Goal: Transaction & Acquisition: Purchase product/service

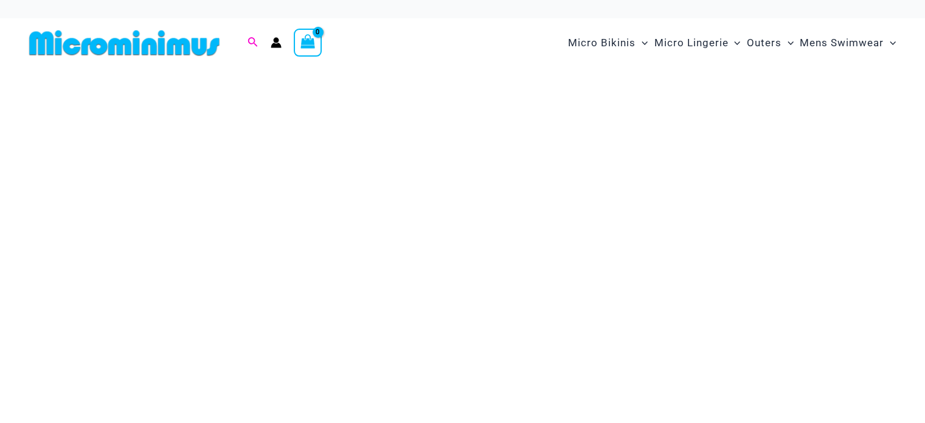
click at [251, 38] on icon "Search icon link" at bounding box center [253, 42] width 10 height 10
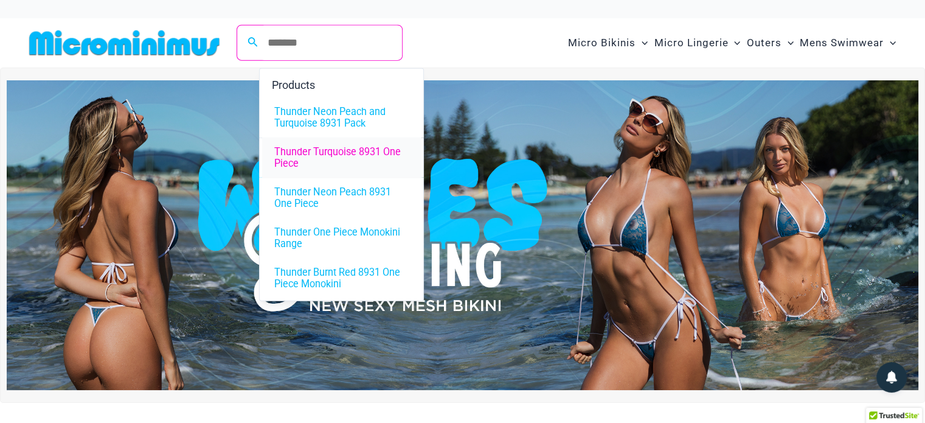
click at [342, 148] on span "Thunder Turquoise 8931 One Piece" at bounding box center [341, 157] width 134 height 23
click at [316, 47] on input "*******" at bounding box center [330, 43] width 143 height 36
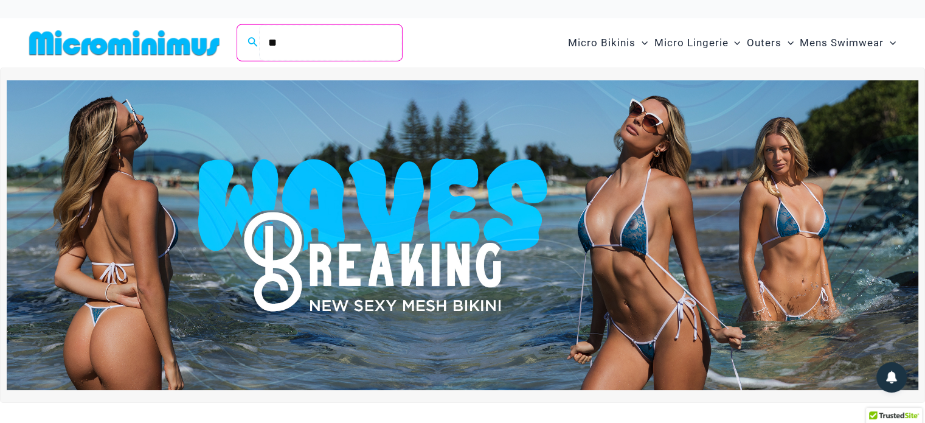
type input "*"
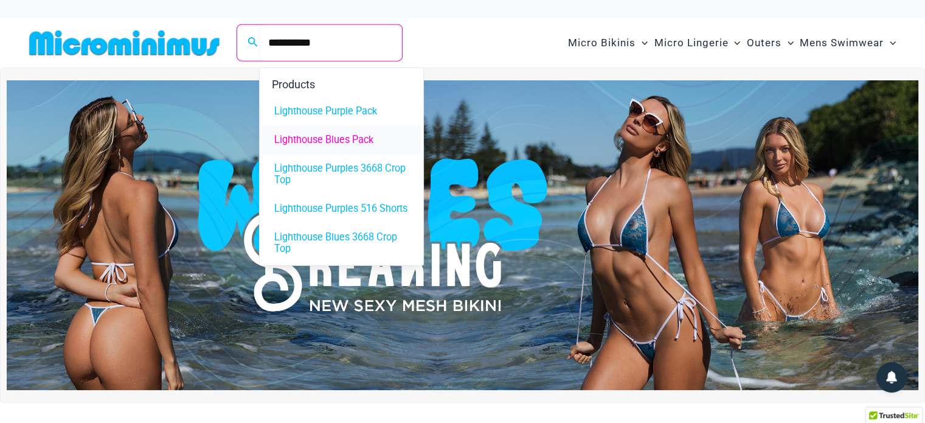
type input "**********"
click at [292, 140] on span "Lighthouse Blues Pack" at bounding box center [323, 139] width 99 height 12
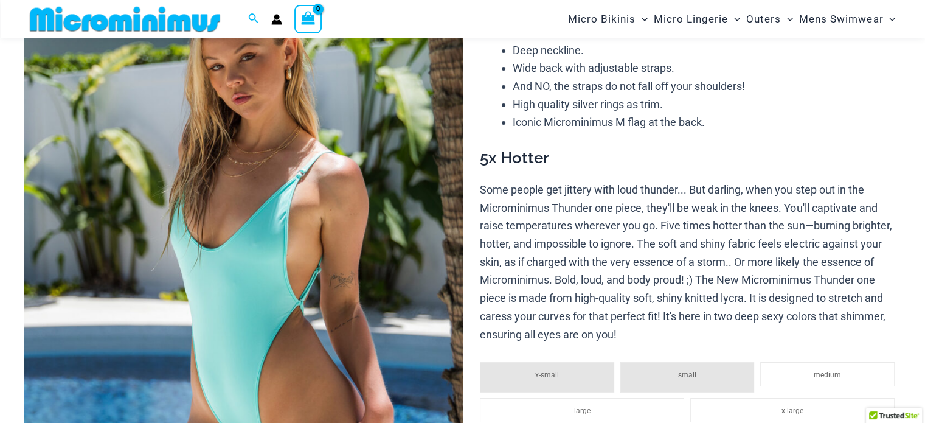
scroll to position [141, 0]
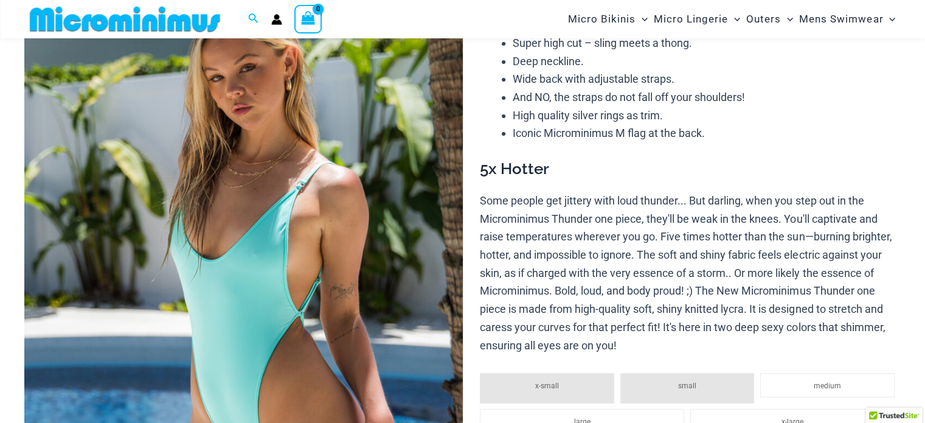
drag, startPoint x: 930, startPoint y: 27, endPoint x: 934, endPoint y: 43, distance: 16.4
click at [287, 268] on img at bounding box center [243, 299] width 439 height 658
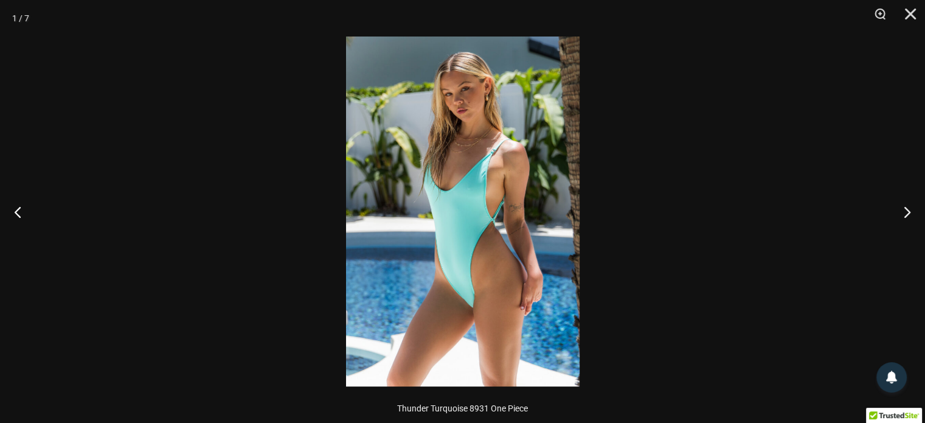
click at [431, 201] on img at bounding box center [463, 212] width 234 height 350
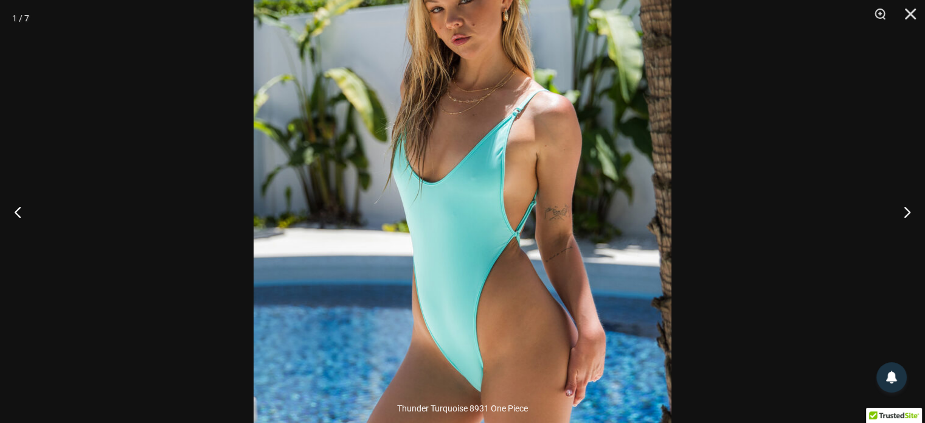
click at [438, 201] on img at bounding box center [463, 219] width 418 height 627
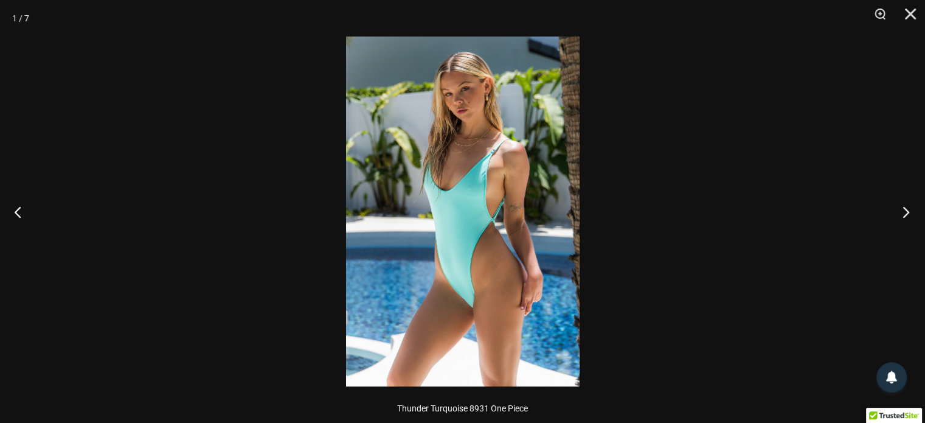
click at [913, 206] on button "Next" at bounding box center [903, 211] width 46 height 61
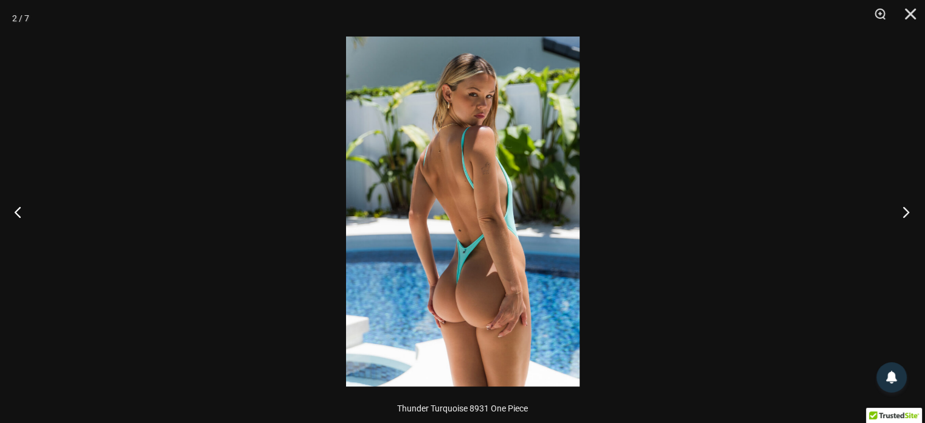
click at [901, 205] on button "Next" at bounding box center [903, 211] width 46 height 61
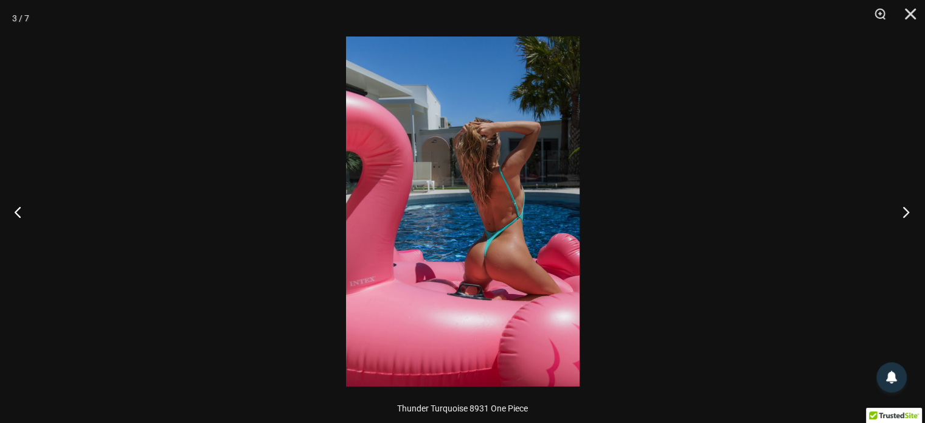
click at [901, 205] on button "Next" at bounding box center [903, 211] width 46 height 61
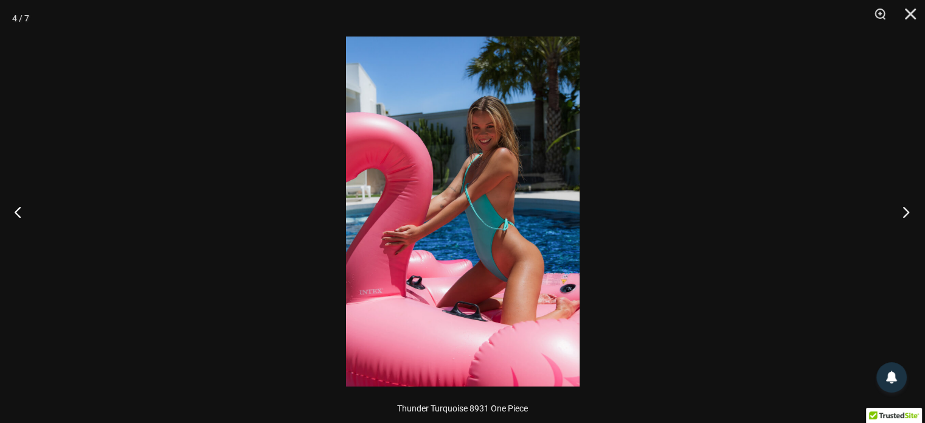
click at [901, 205] on button "Next" at bounding box center [903, 211] width 46 height 61
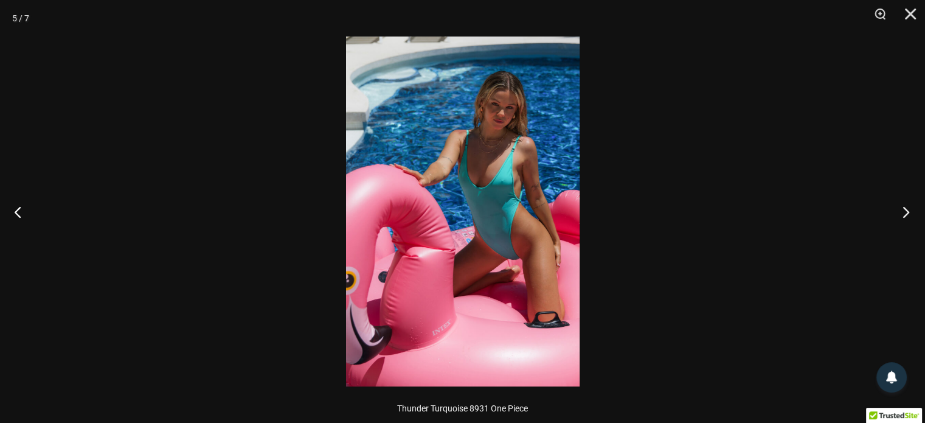
click at [901, 205] on button "Next" at bounding box center [903, 211] width 46 height 61
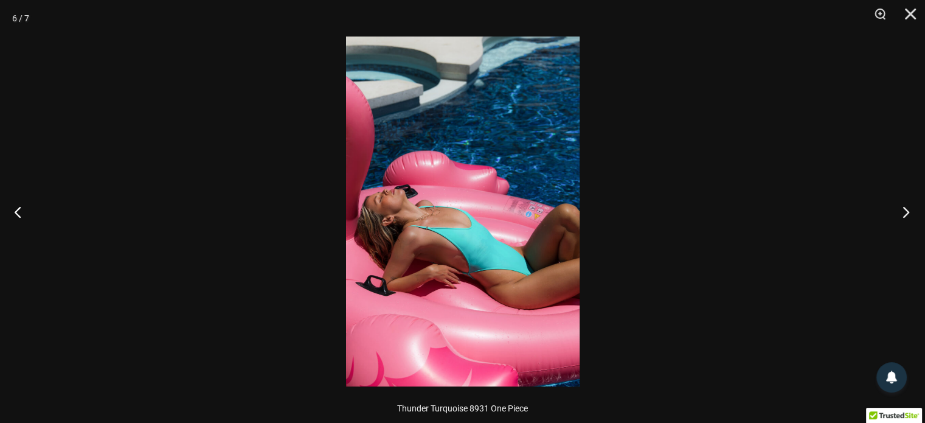
click at [901, 205] on button "Next" at bounding box center [903, 211] width 46 height 61
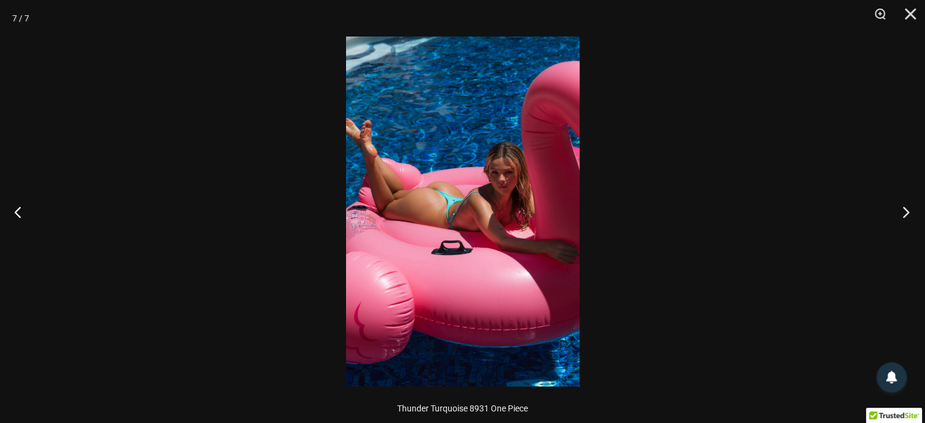
click at [901, 205] on button "Next" at bounding box center [903, 211] width 46 height 61
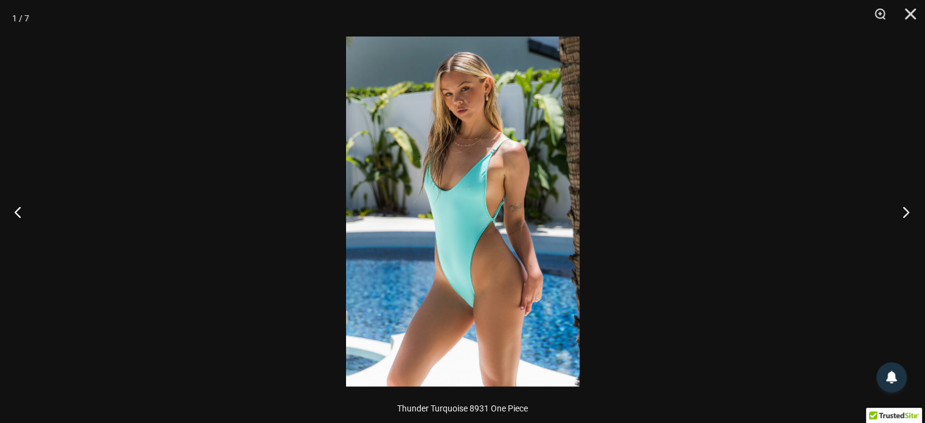
click at [901, 205] on button "Next" at bounding box center [903, 211] width 46 height 61
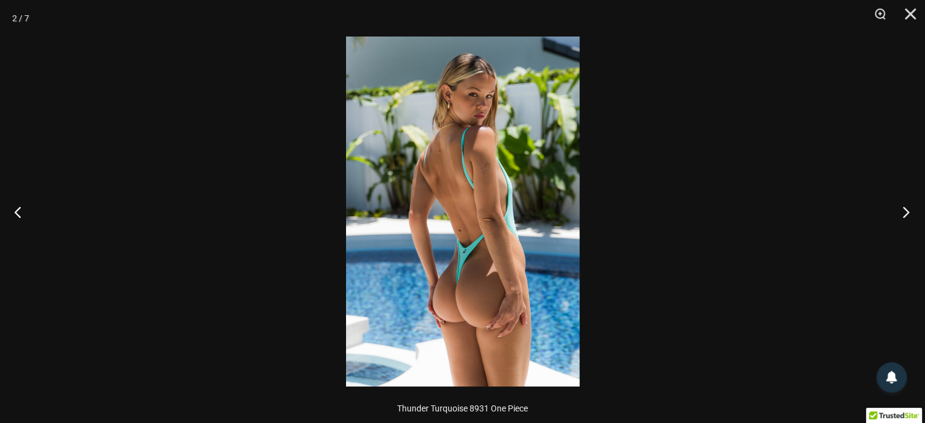
click at [901, 205] on button "Next" at bounding box center [903, 211] width 46 height 61
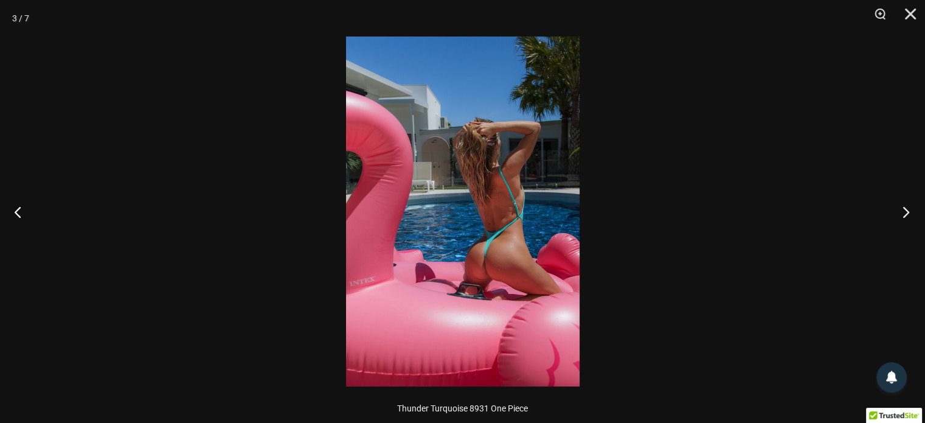
click at [901, 205] on button "Next" at bounding box center [903, 211] width 46 height 61
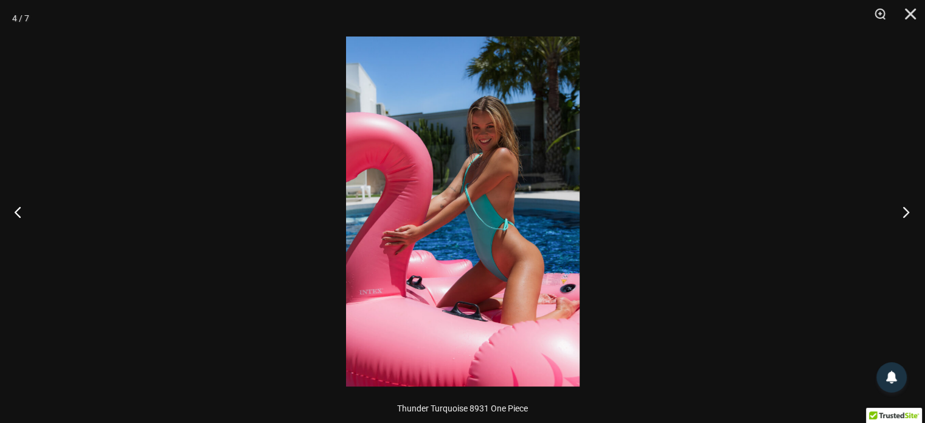
click at [901, 205] on button "Next" at bounding box center [903, 211] width 46 height 61
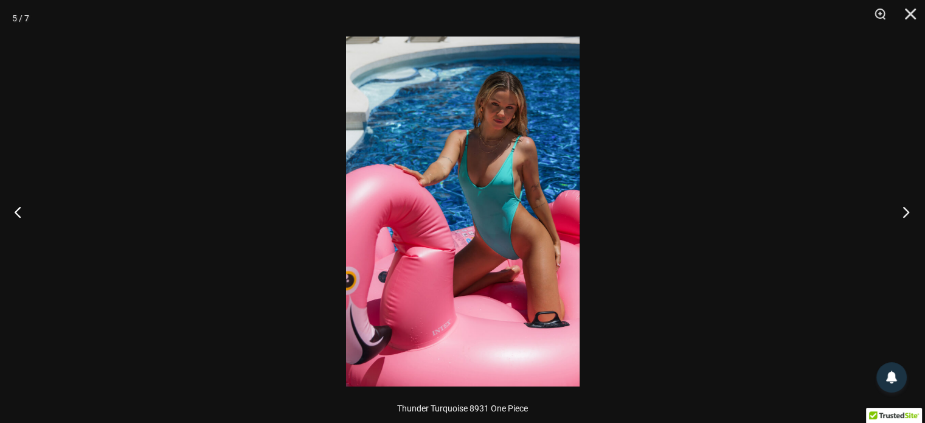
click at [901, 205] on button "Next" at bounding box center [903, 211] width 46 height 61
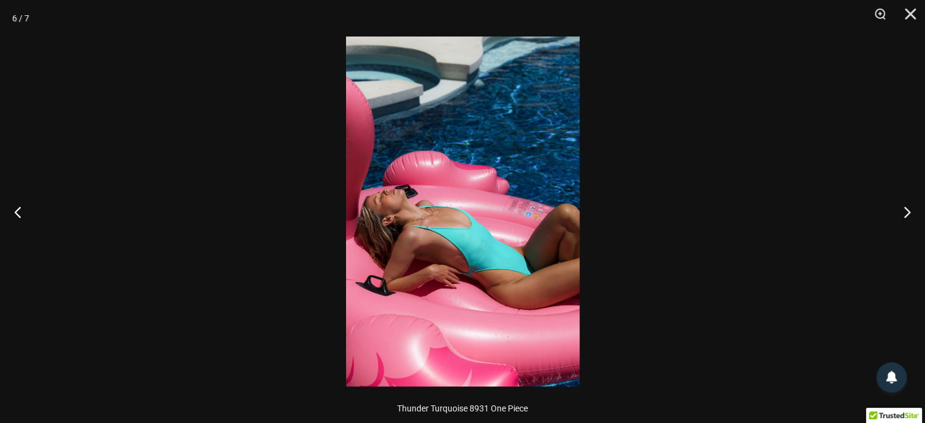
click at [458, 176] on img at bounding box center [463, 212] width 234 height 350
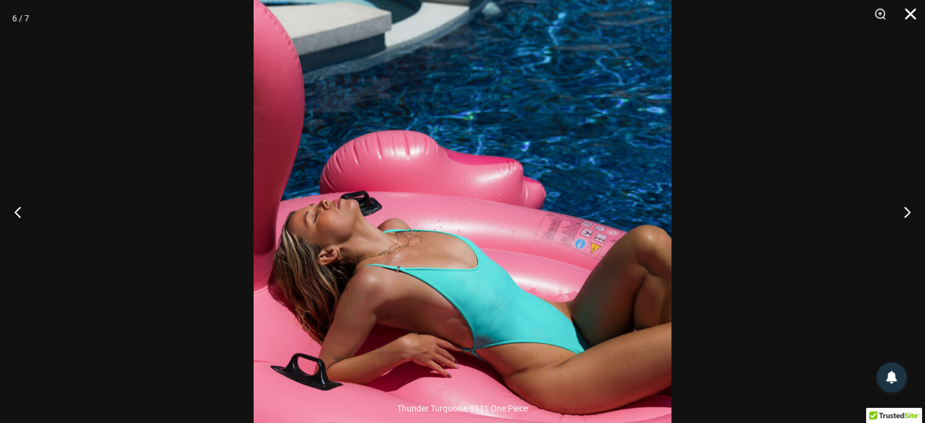
click at [913, 16] on button "Close" at bounding box center [906, 18] width 30 height 37
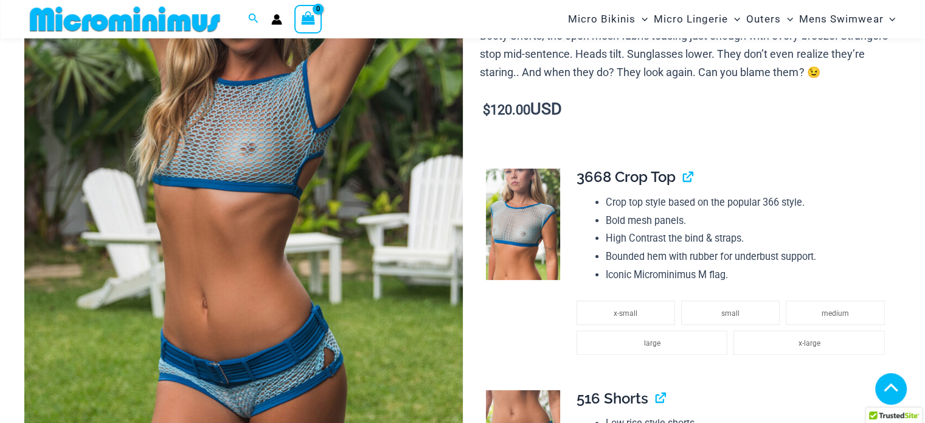
scroll to position [224, 0]
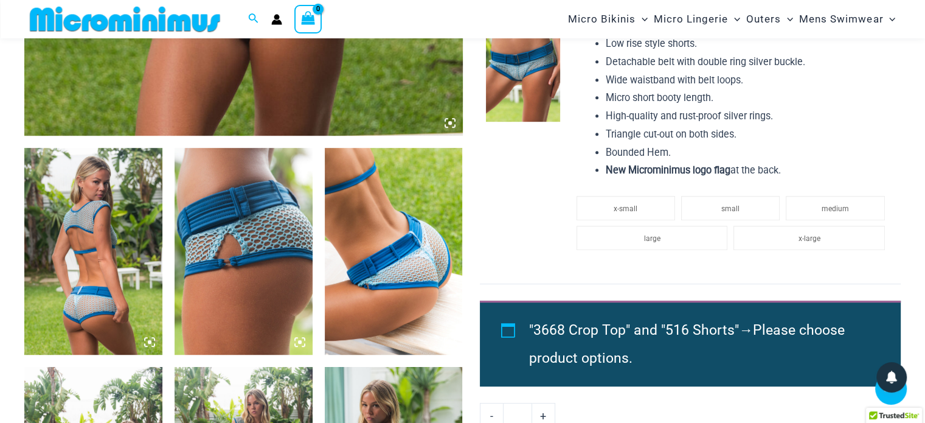
scroll to position [691, 0]
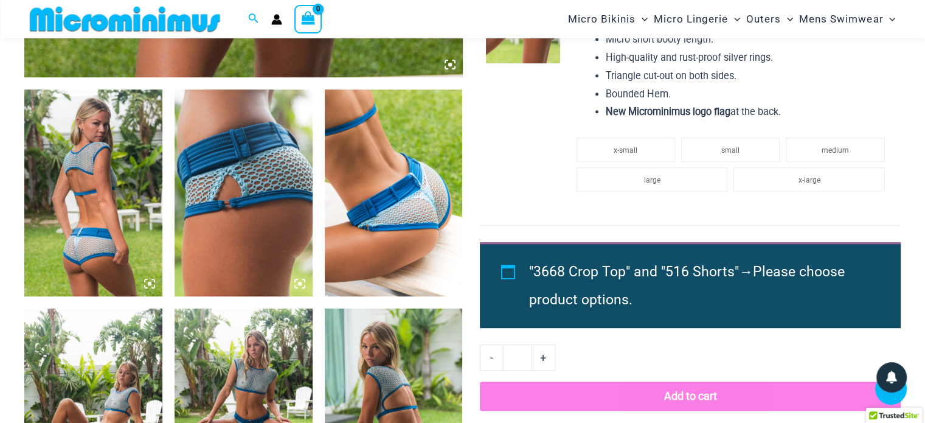
click at [124, 162] on img at bounding box center [93, 192] width 138 height 207
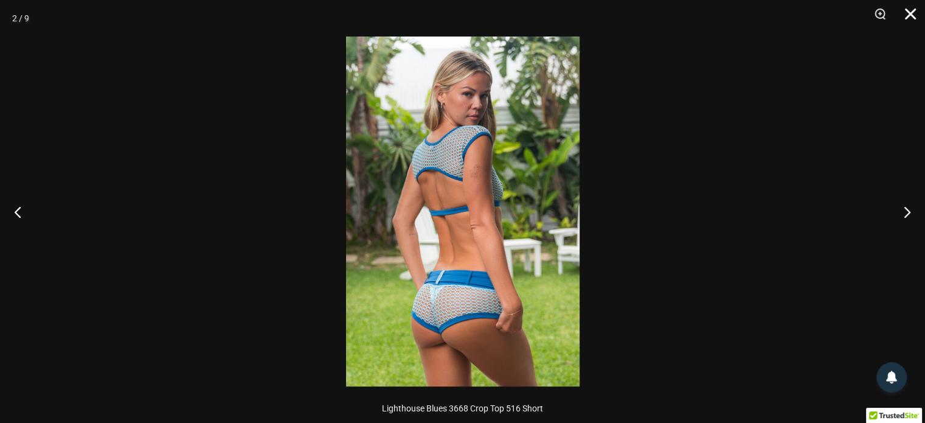
click at [909, 12] on button "Close" at bounding box center [906, 18] width 30 height 37
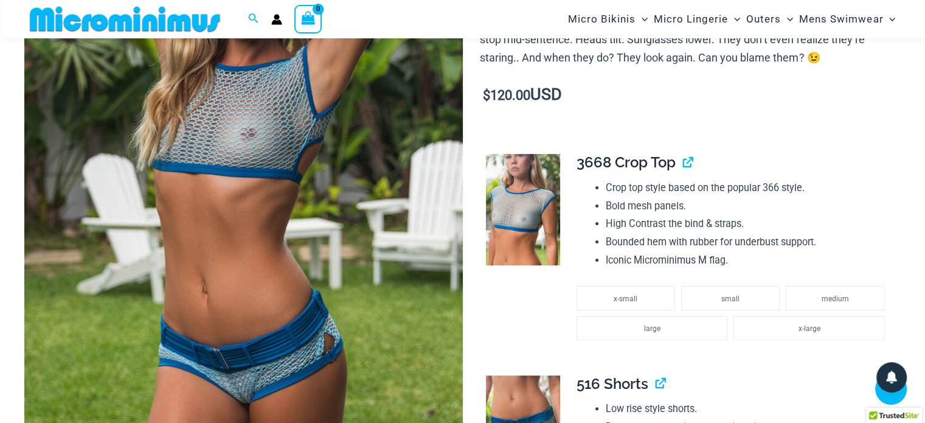
scroll to position [215, 0]
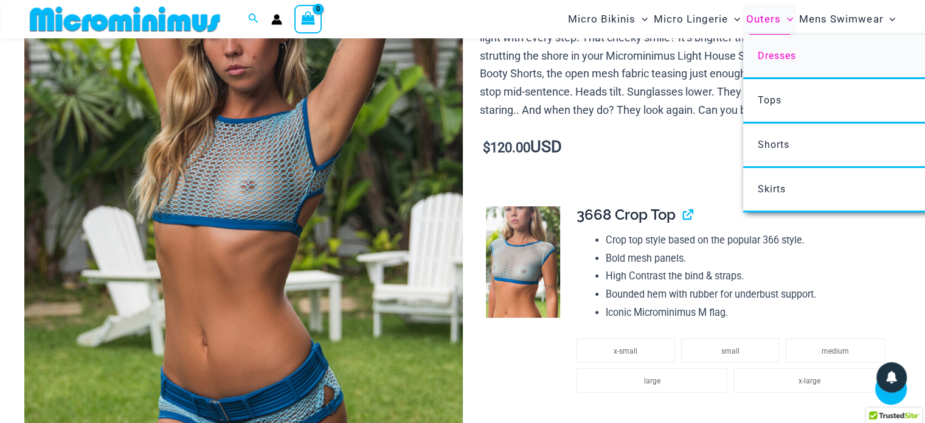
click at [776, 55] on span "Dresses" at bounding box center [777, 56] width 38 height 12
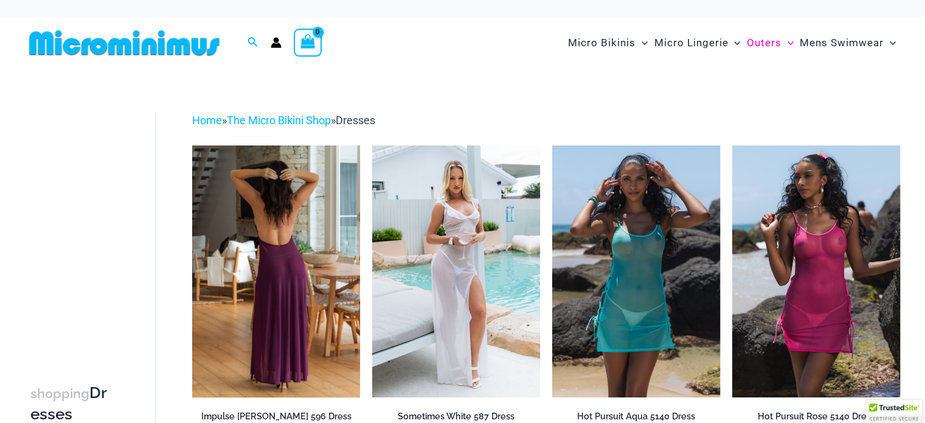
click at [290, 238] on img at bounding box center [276, 271] width 168 height 252
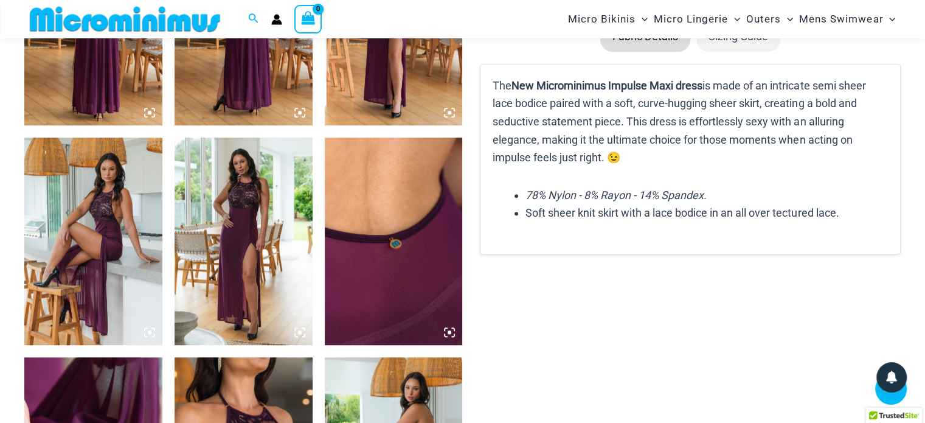
scroll to position [871, 0]
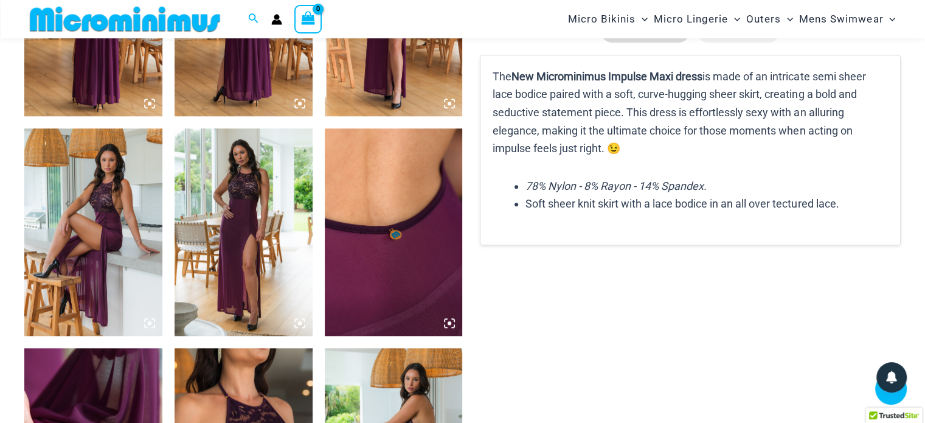
click at [232, 191] on img at bounding box center [244, 231] width 138 height 207
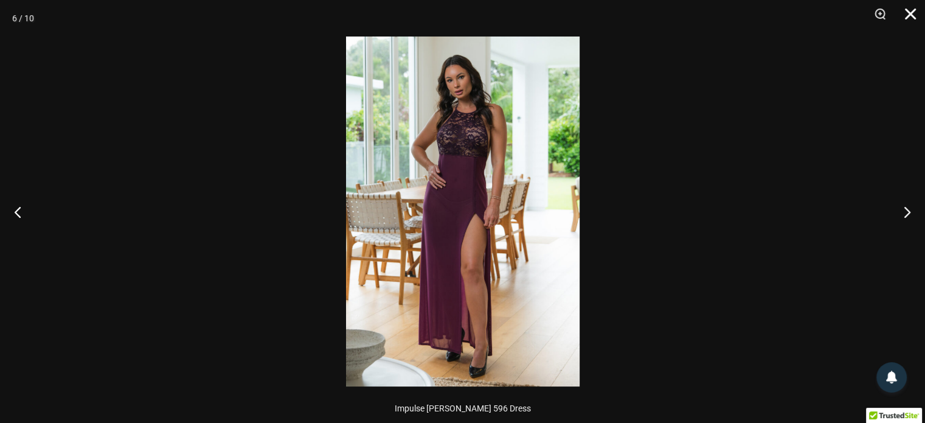
click at [905, 13] on button "Close" at bounding box center [906, 18] width 30 height 37
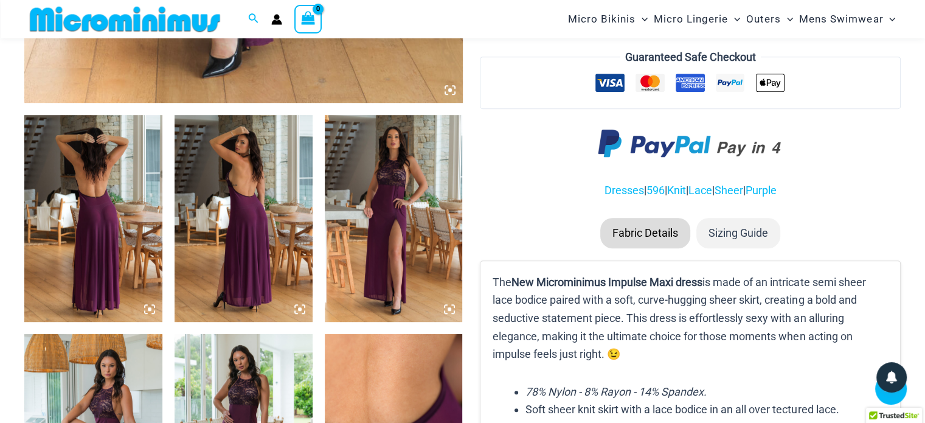
scroll to position [656, 0]
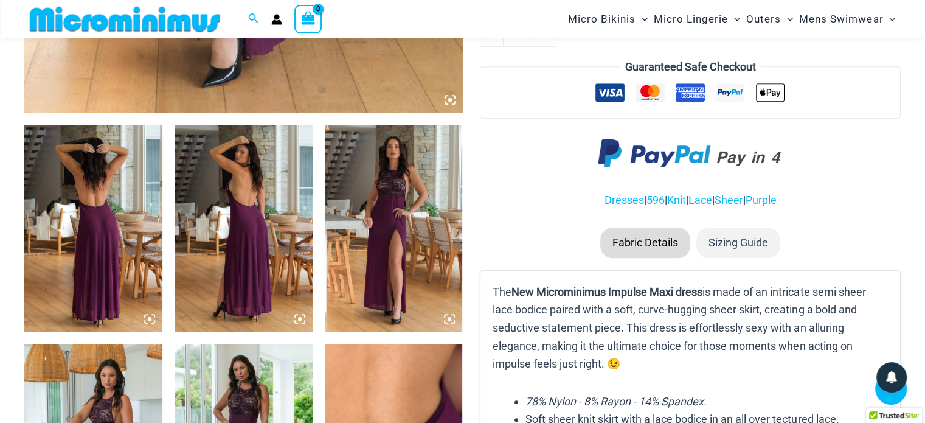
click at [92, 226] on img at bounding box center [93, 228] width 138 height 207
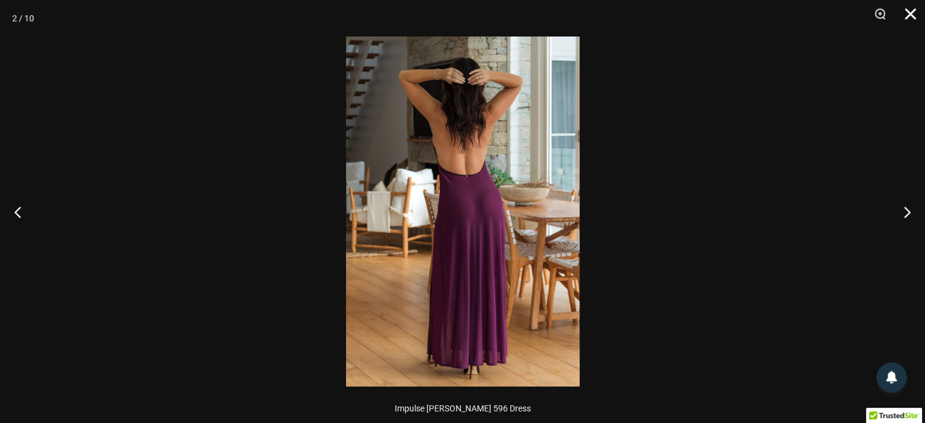
click at [907, 5] on button "Close" at bounding box center [906, 18] width 30 height 37
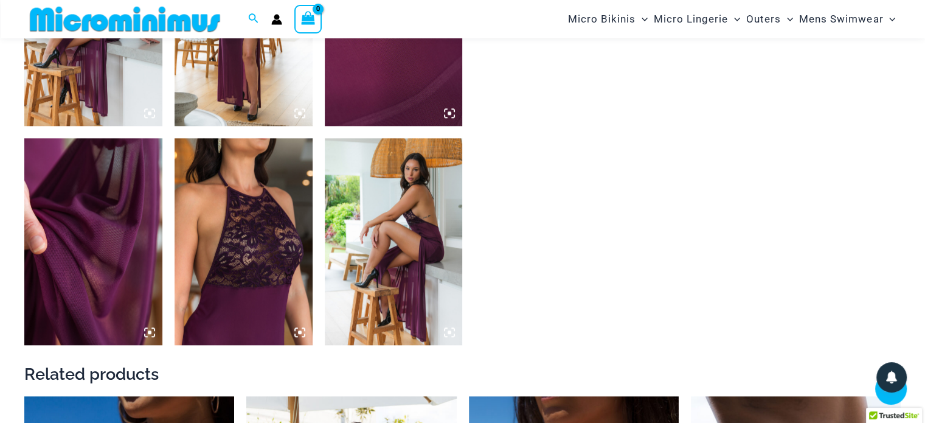
scroll to position [1076, 0]
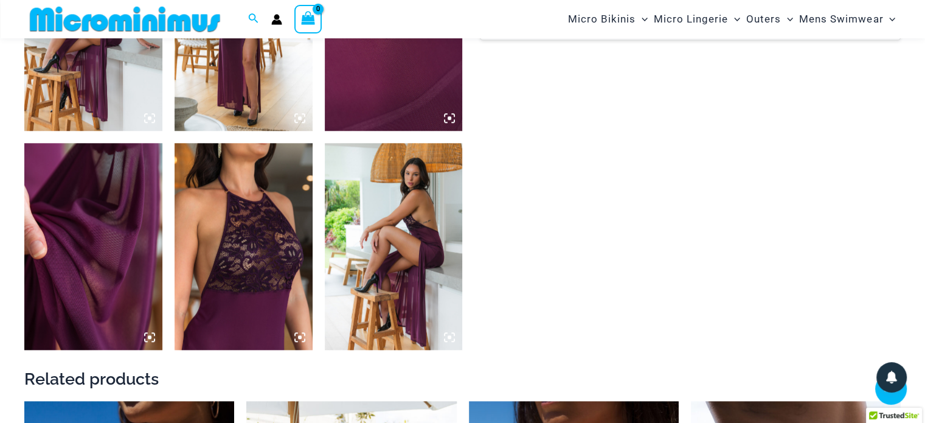
click at [409, 235] on img at bounding box center [394, 246] width 138 height 207
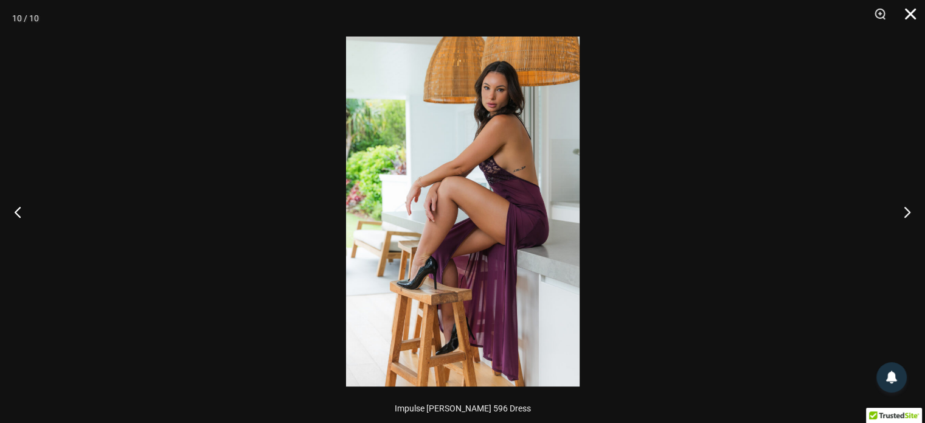
click at [913, 12] on button "Close" at bounding box center [906, 18] width 30 height 37
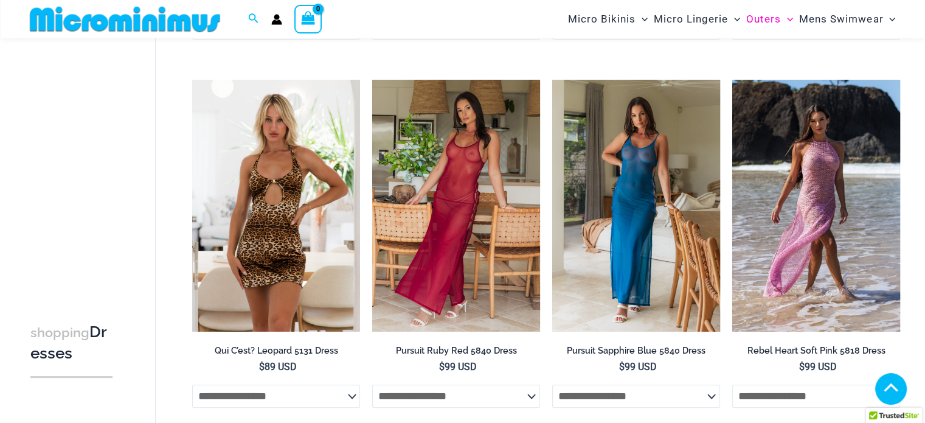
scroll to position [507, 0]
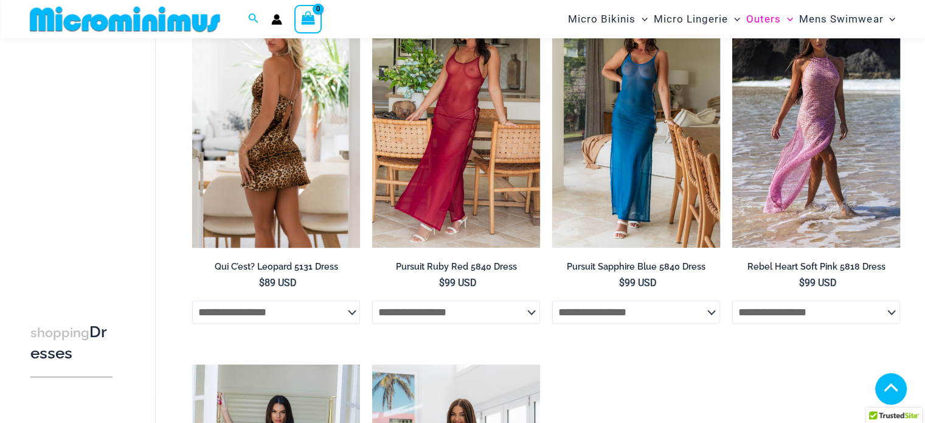
click at [253, 165] on img at bounding box center [276, 122] width 168 height 252
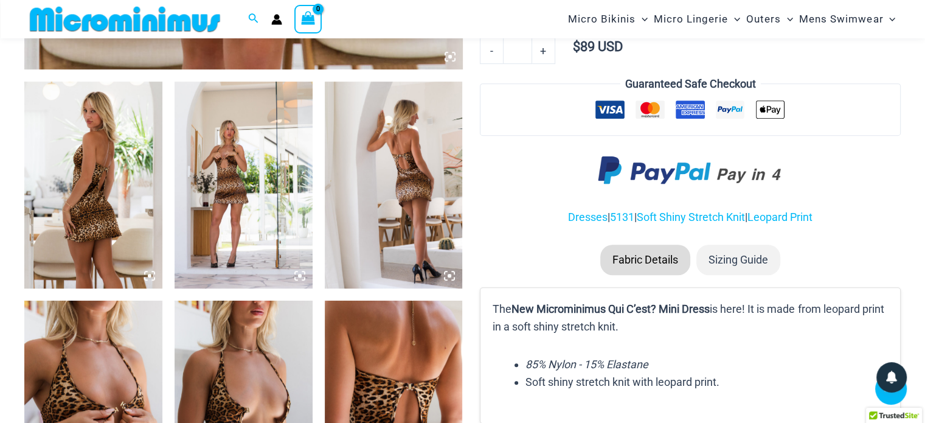
scroll to position [720, 0]
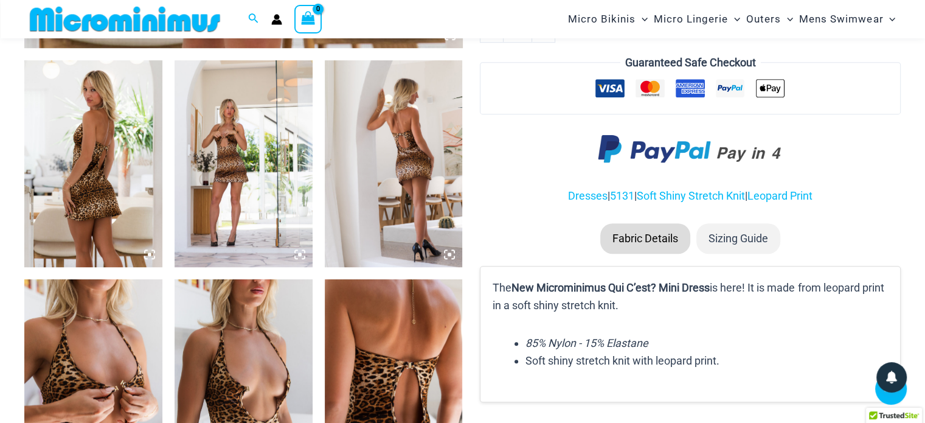
click at [406, 167] on img at bounding box center [394, 163] width 138 height 207
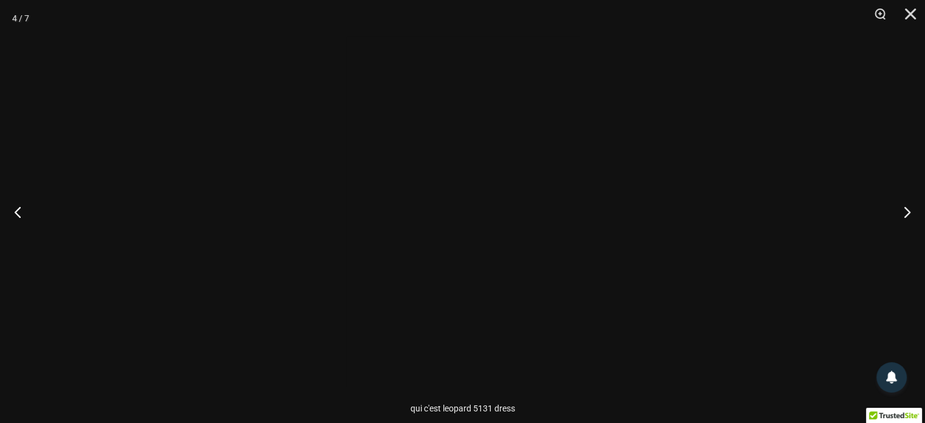
click at [406, 167] on div at bounding box center [463, 212] width 234 height 350
click at [346, 37] on div at bounding box center [346, 37] width 0 height 0
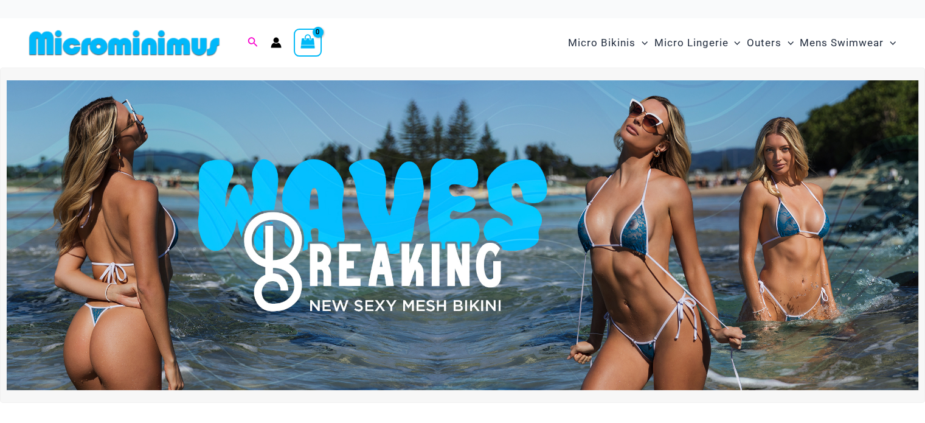
click at [248, 38] on icon "Search icon link" at bounding box center [253, 42] width 10 height 11
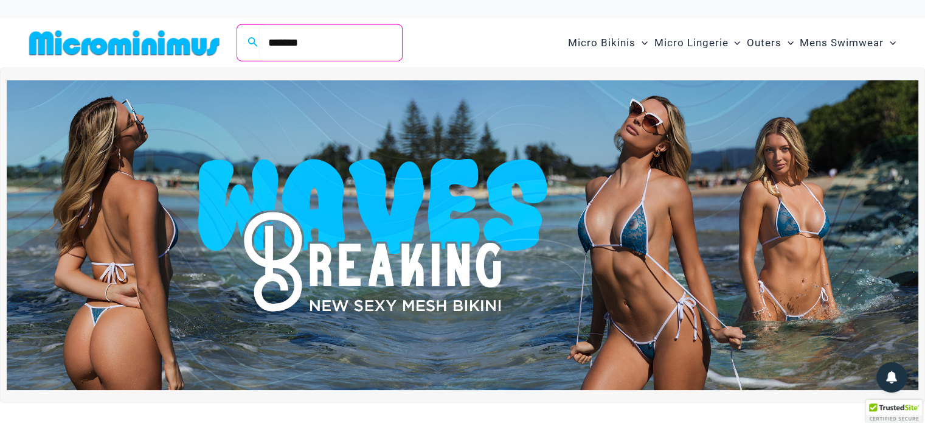
type input "*******"
click button "Search" at bounding box center [0, 0] width 0 height 0
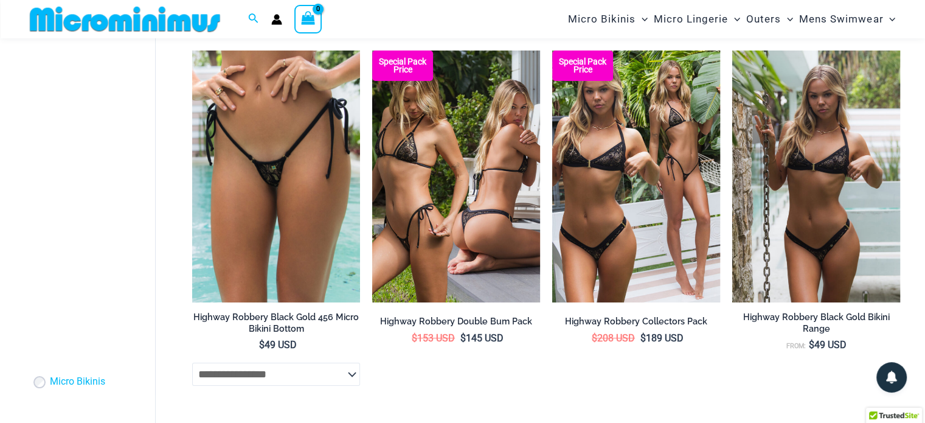
scroll to position [81, 0]
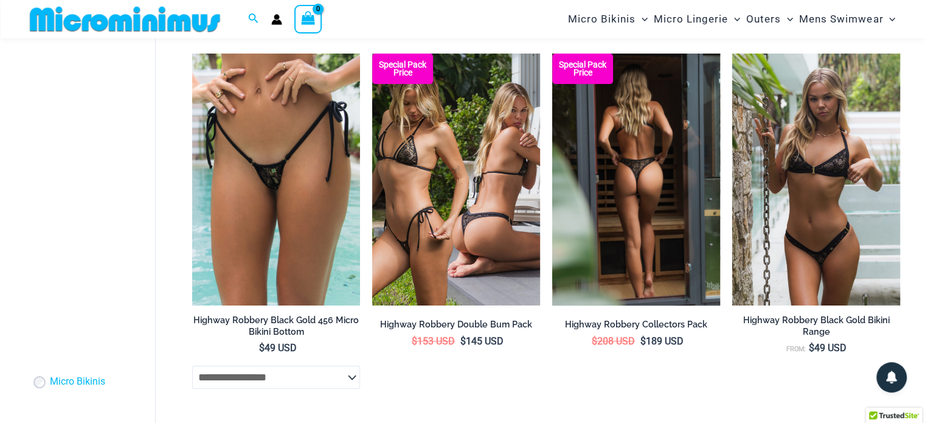
click at [660, 158] on img at bounding box center [636, 180] width 168 height 252
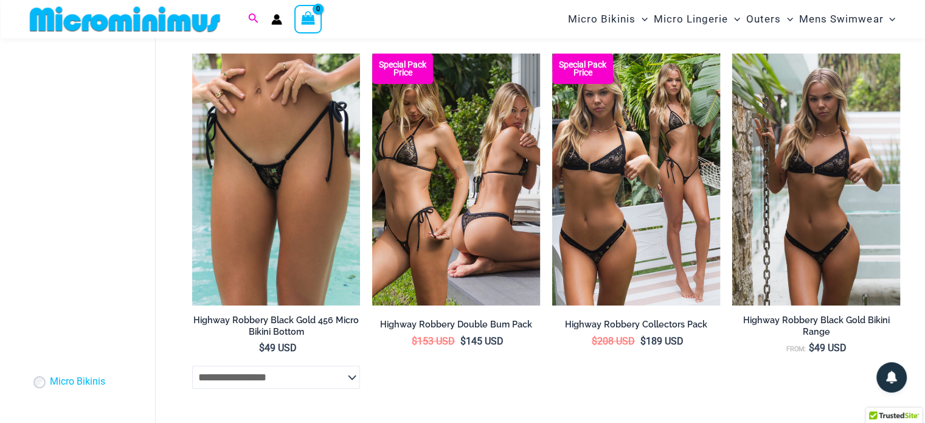
click at [254, 17] on icon "Search icon link" at bounding box center [253, 18] width 10 height 11
drag, startPoint x: 333, startPoint y: 20, endPoint x: 258, endPoint y: 13, distance: 75.2
click at [258, 13] on div "Search for: ******* Search Search" at bounding box center [253, 19] width 11 height 15
type input "**********"
click button "Search" at bounding box center [0, 0] width 0 height 0
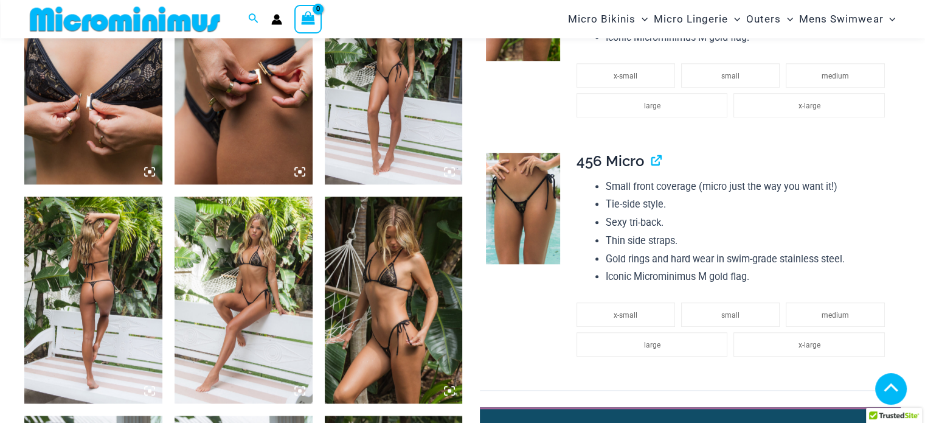
scroll to position [1035, 0]
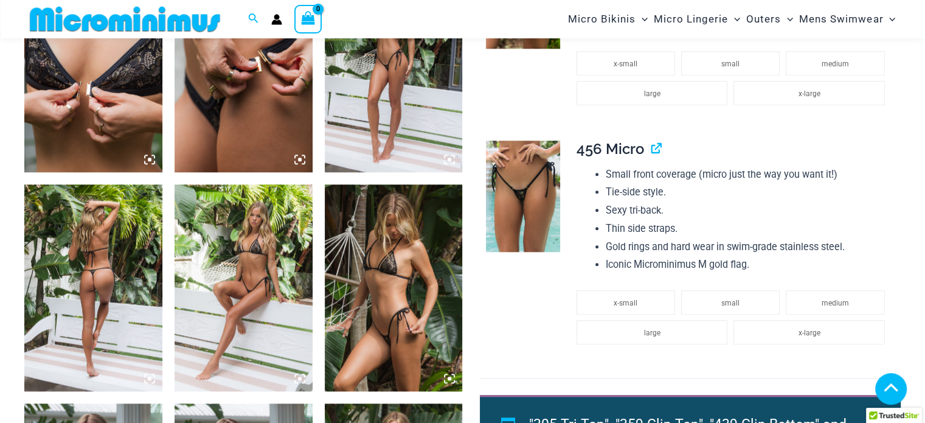
drag, startPoint x: 927, startPoint y: 29, endPoint x: 934, endPoint y: 113, distance: 84.8
click at [82, 282] on img at bounding box center [93, 287] width 138 height 207
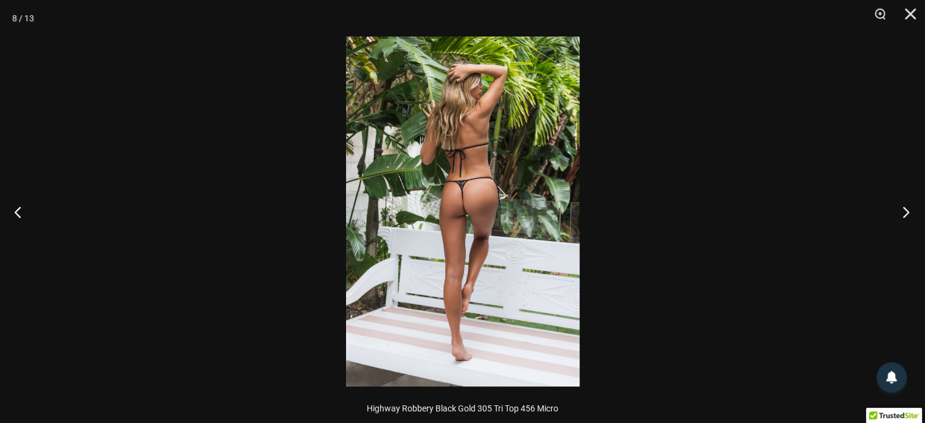
click at [904, 209] on button "Next" at bounding box center [903, 211] width 46 height 61
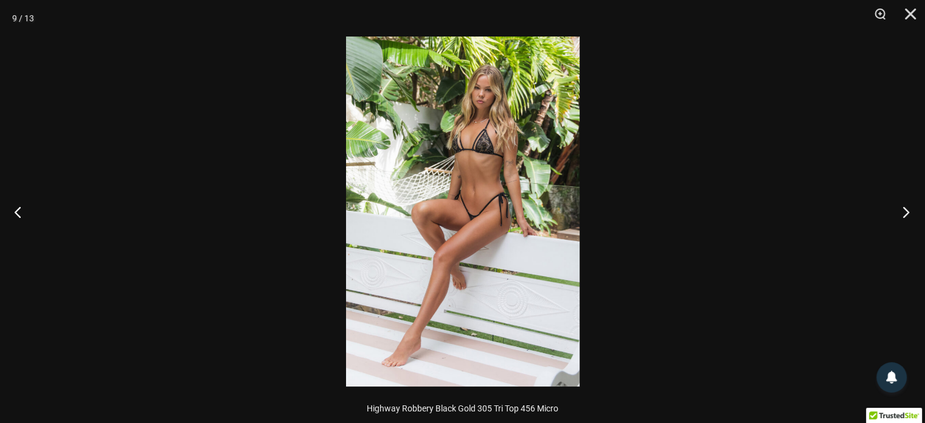
click at [904, 209] on button "Next" at bounding box center [903, 211] width 46 height 61
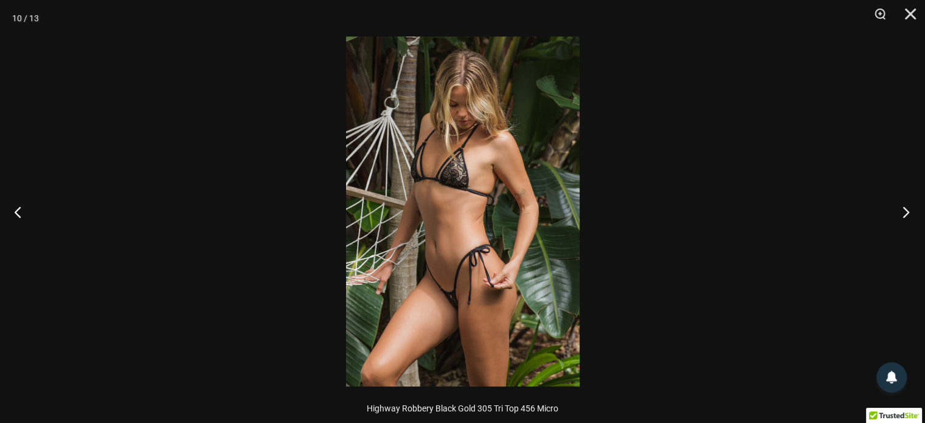
click at [904, 209] on button "Next" at bounding box center [903, 211] width 46 height 61
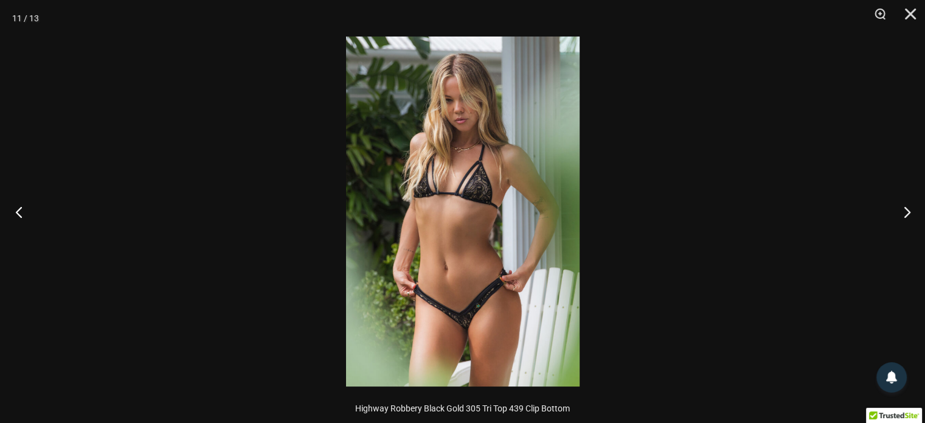
click at [26, 211] on button "Previous" at bounding box center [23, 211] width 46 height 61
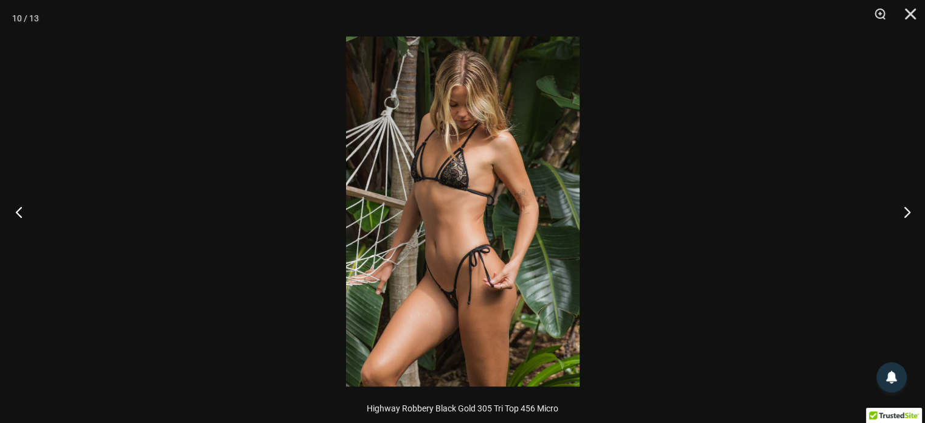
click at [19, 209] on button "Previous" at bounding box center [23, 211] width 46 height 61
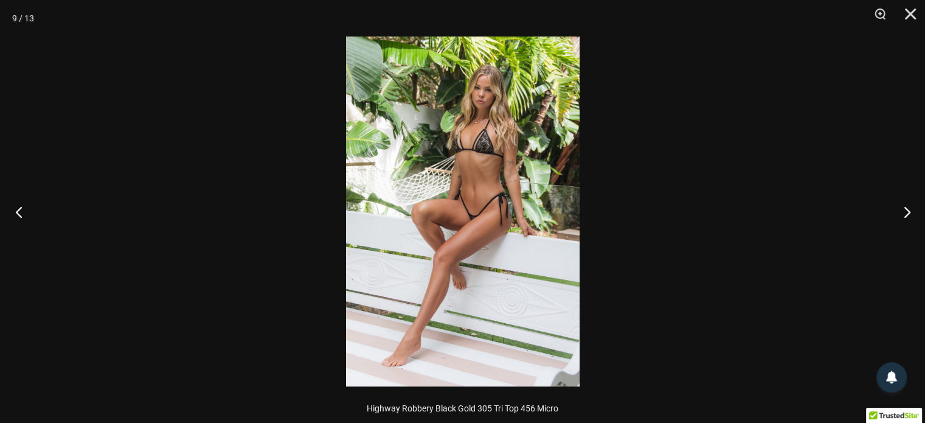
click at [19, 209] on button "Previous" at bounding box center [23, 211] width 46 height 61
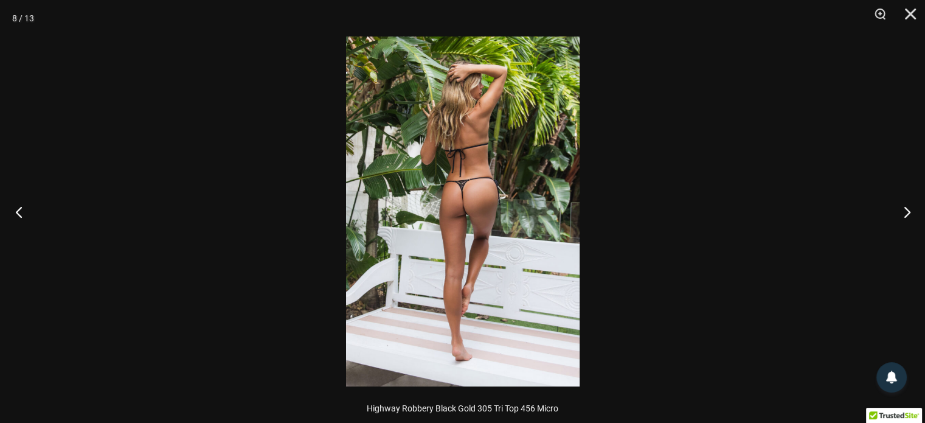
click at [19, 209] on button "Previous" at bounding box center [23, 211] width 46 height 61
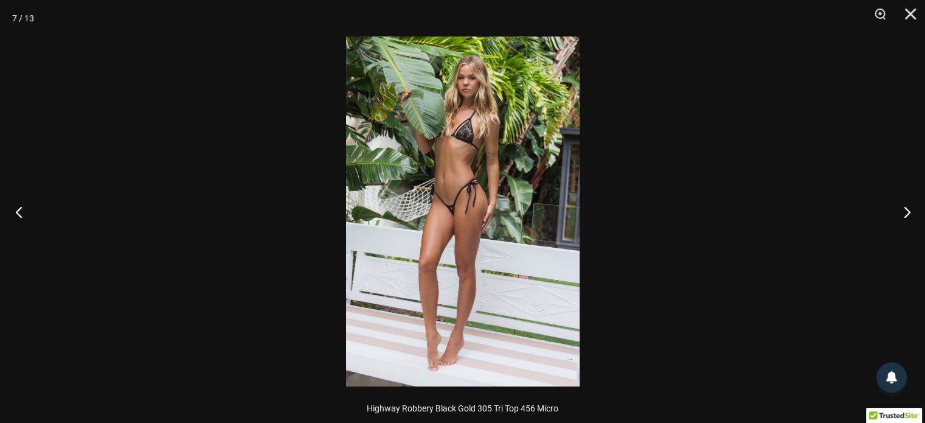
click at [19, 209] on button "Previous" at bounding box center [23, 211] width 46 height 61
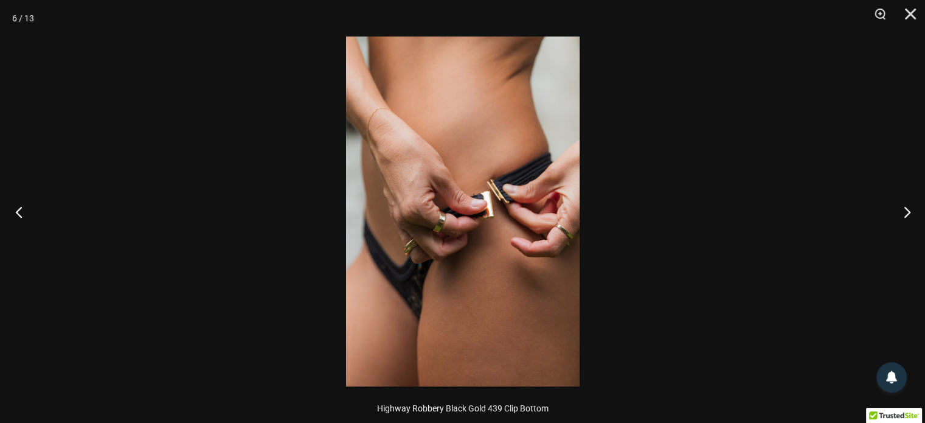
click at [19, 209] on button "Previous" at bounding box center [23, 211] width 46 height 61
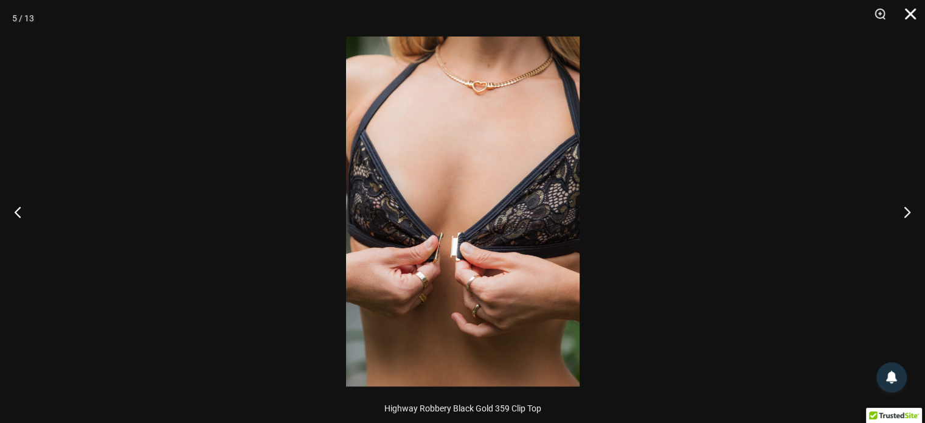
click at [913, 7] on button "Close" at bounding box center [906, 18] width 30 height 37
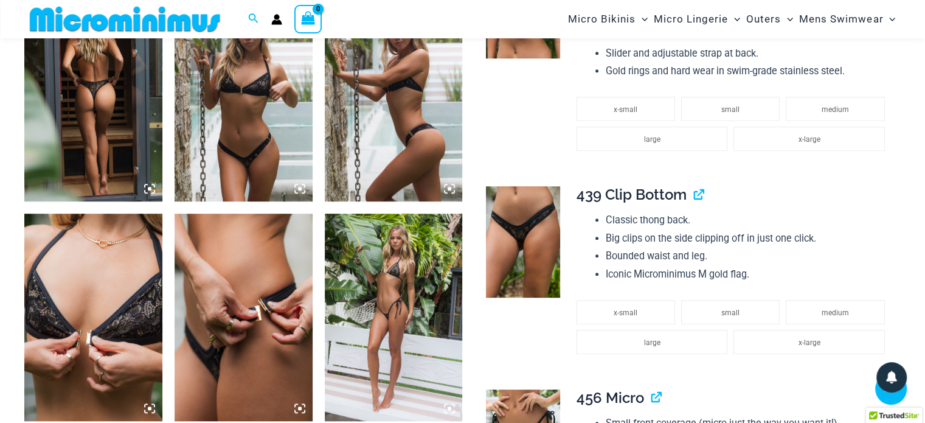
scroll to position [781, 0]
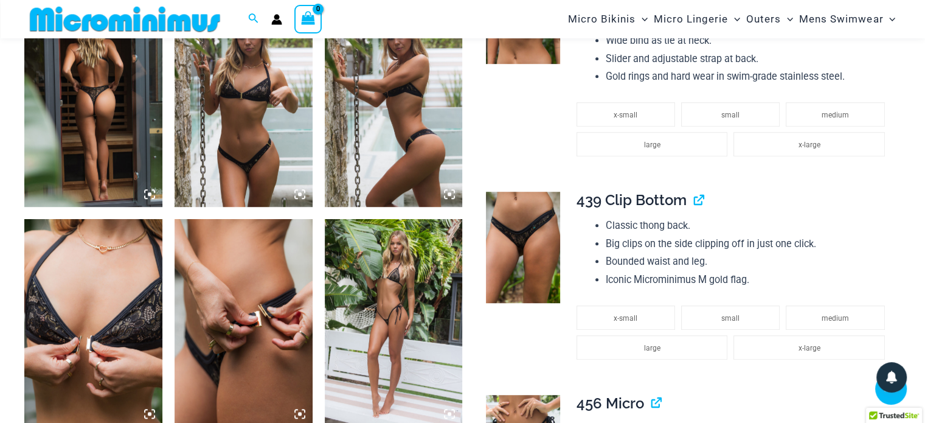
click at [419, 291] on img at bounding box center [394, 322] width 138 height 207
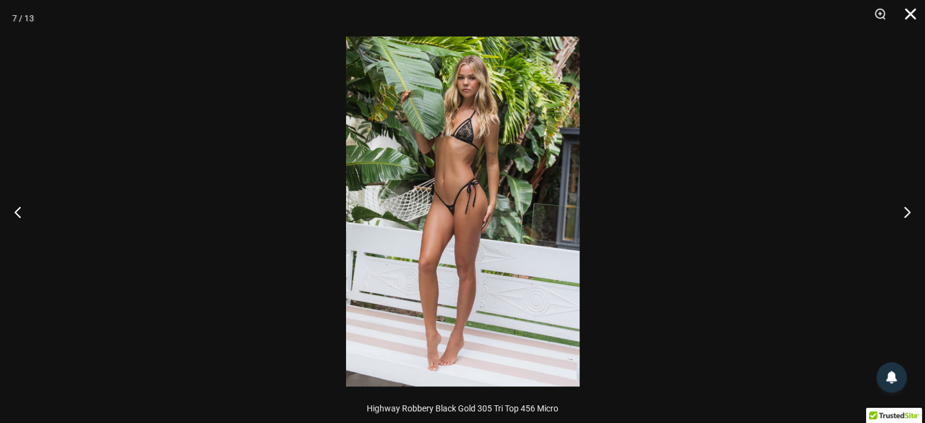
click at [914, 9] on button "Close" at bounding box center [906, 18] width 30 height 37
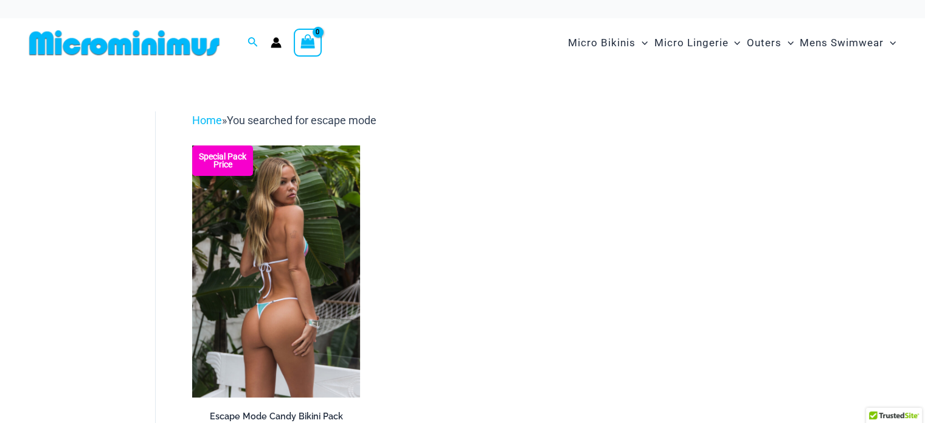
click at [259, 308] on img at bounding box center [276, 271] width 168 height 252
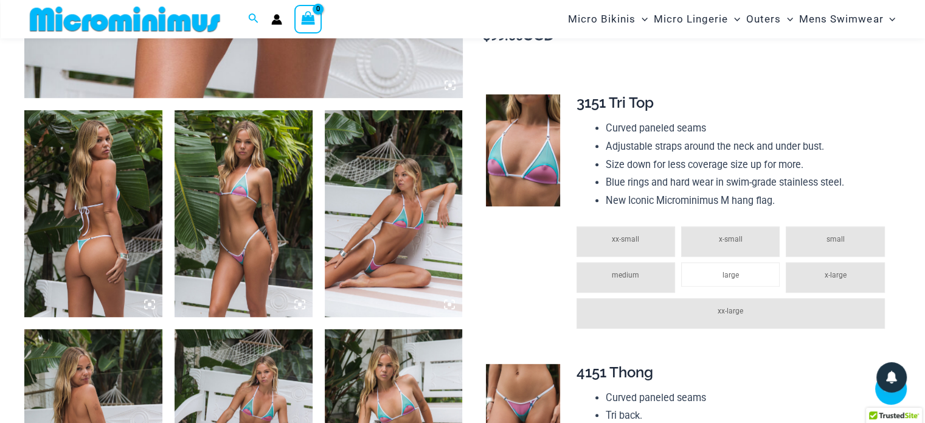
scroll to position [688, 0]
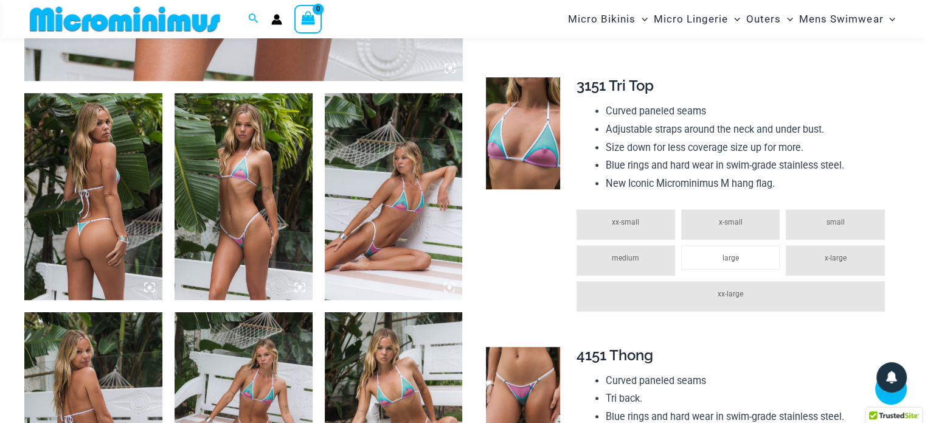
click at [99, 355] on img at bounding box center [93, 415] width 138 height 207
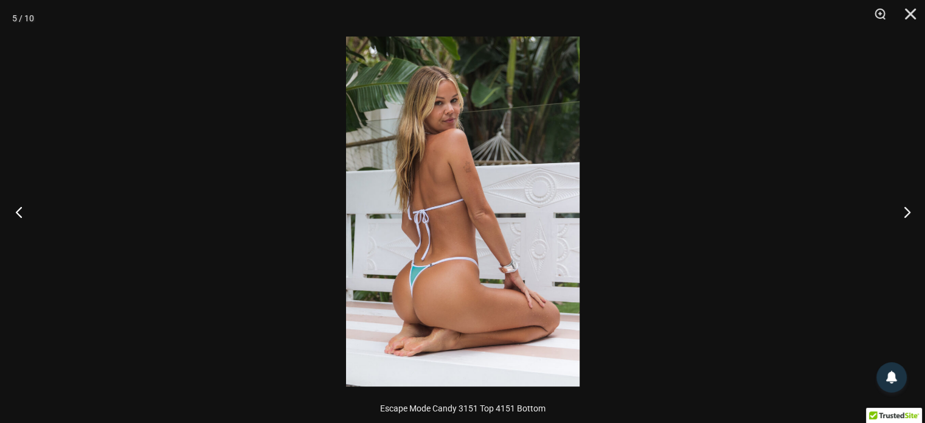
click at [19, 202] on button "Previous" at bounding box center [23, 211] width 46 height 61
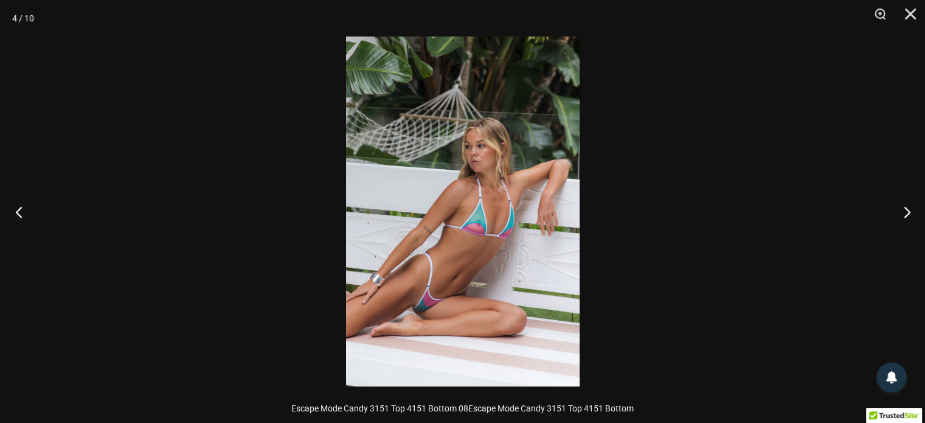
click at [19, 202] on button "Previous" at bounding box center [23, 211] width 46 height 61
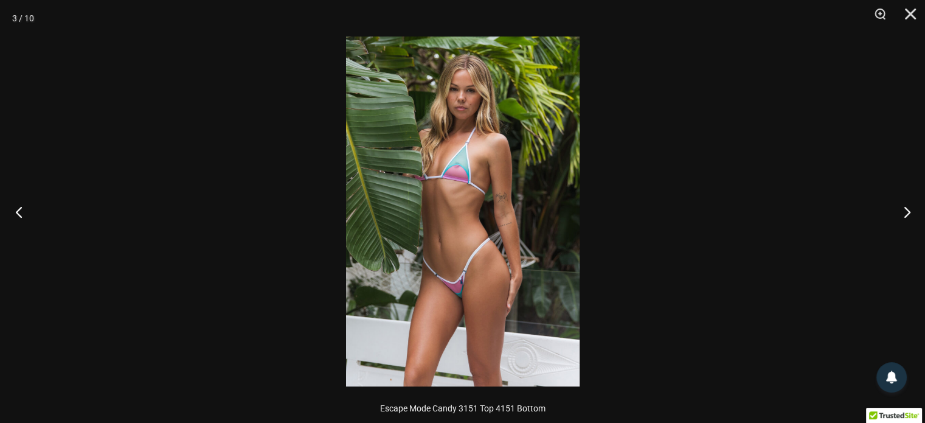
click at [19, 202] on button "Previous" at bounding box center [23, 211] width 46 height 61
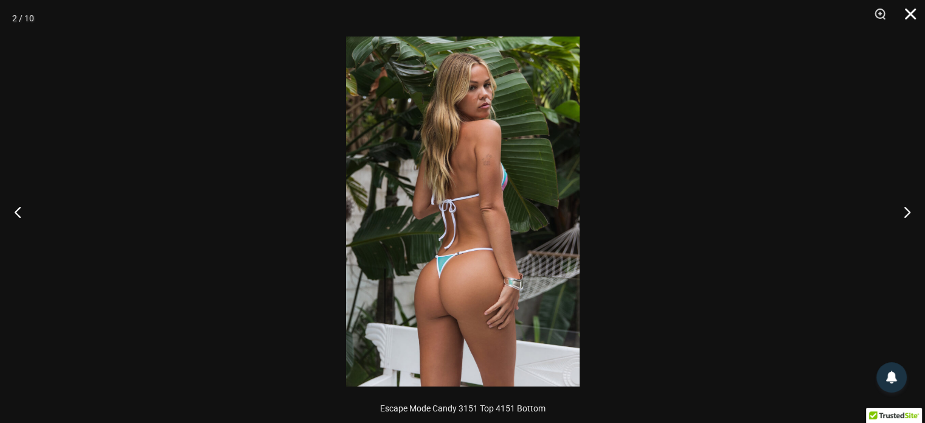
click at [910, 15] on button "Close" at bounding box center [906, 18] width 30 height 37
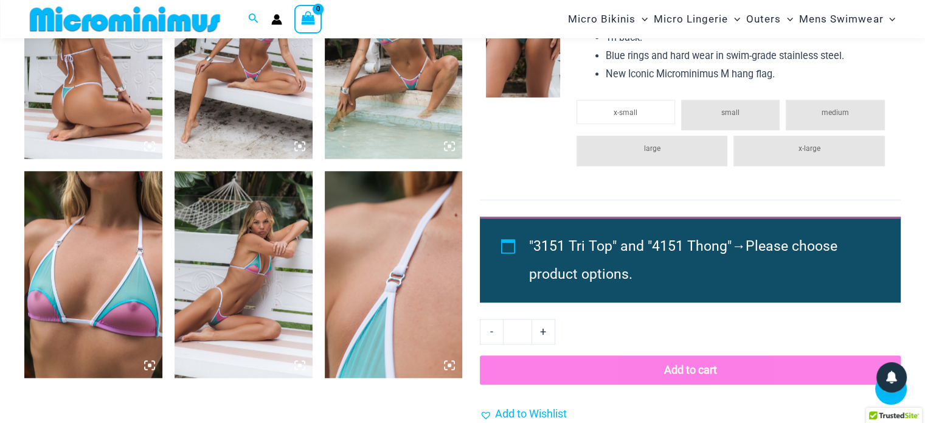
scroll to position [1077, 0]
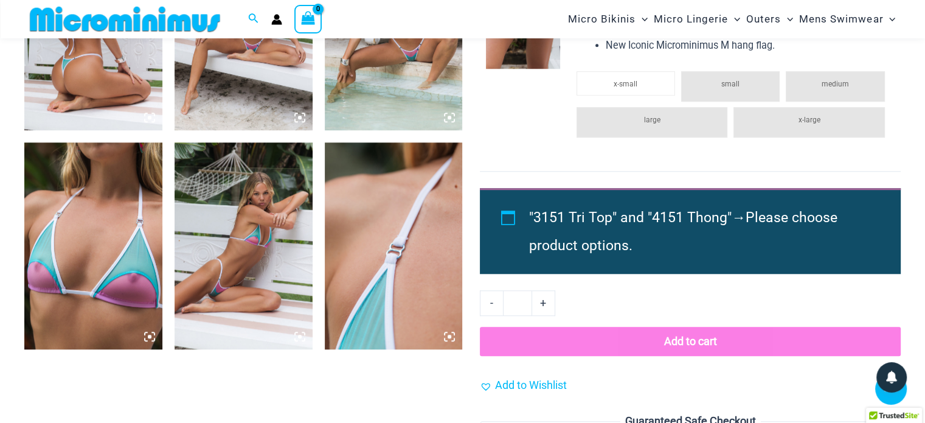
click at [226, 264] on img at bounding box center [244, 245] width 138 height 207
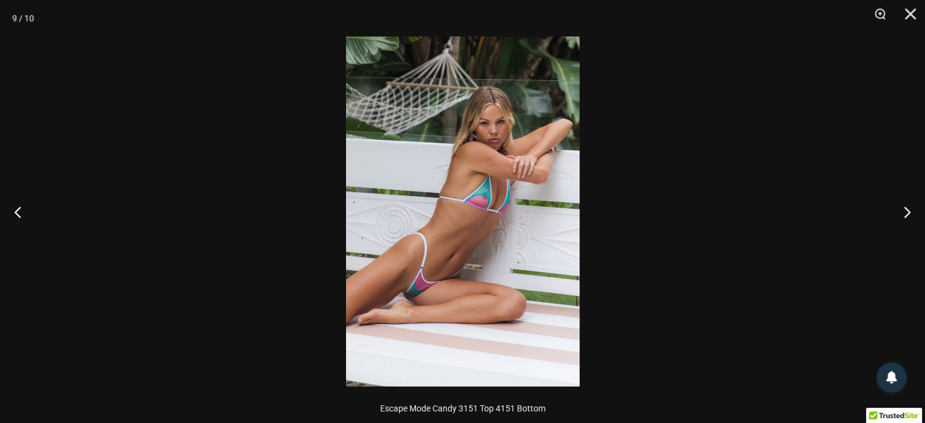
click at [226, 264] on div at bounding box center [462, 211] width 925 height 423
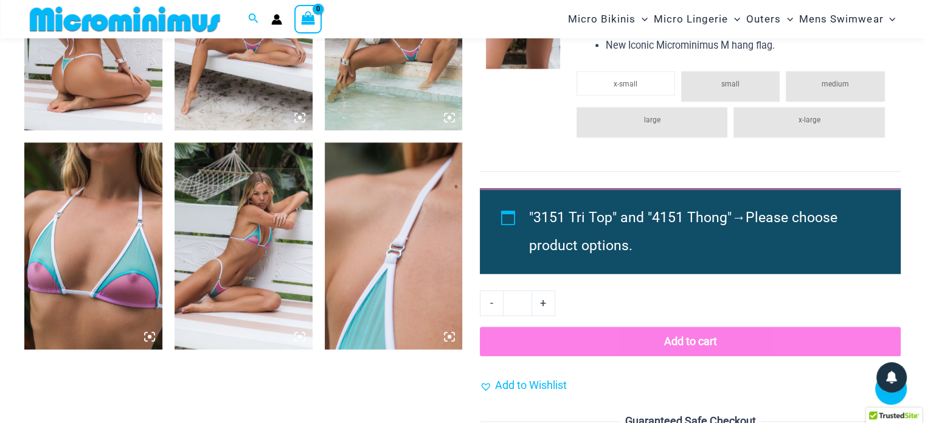
click at [229, 236] on img at bounding box center [244, 245] width 138 height 207
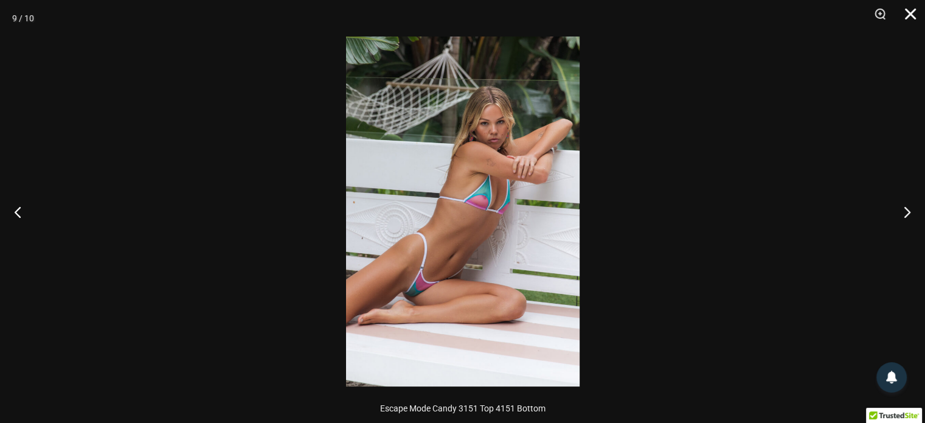
click at [908, 15] on button "Close" at bounding box center [906, 18] width 30 height 37
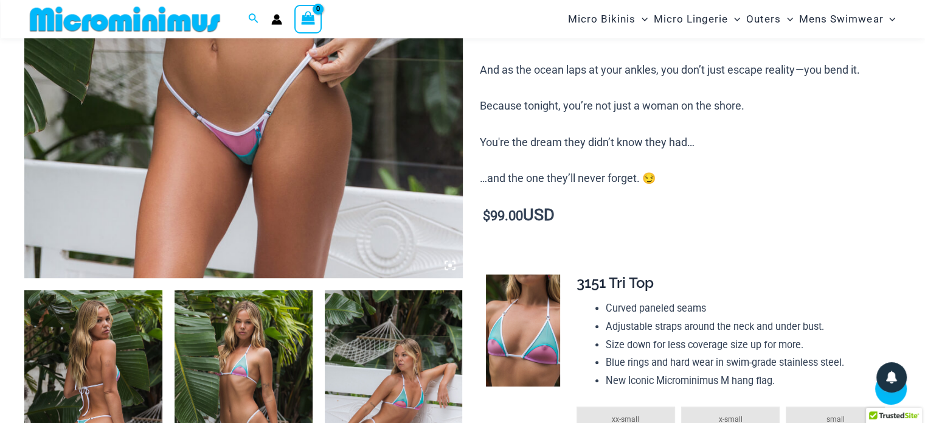
scroll to position [667, 0]
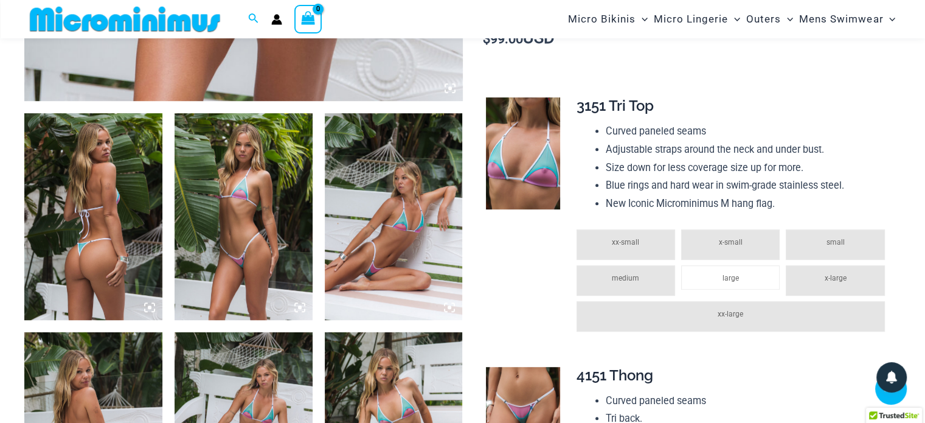
click at [398, 191] on img at bounding box center [394, 216] width 138 height 207
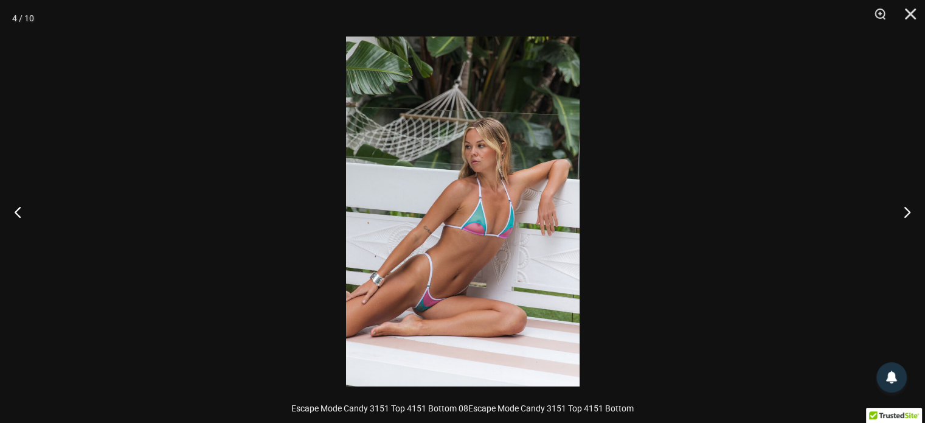
click at [346, 37] on div at bounding box center [346, 37] width 0 height 0
click at [398, 191] on img at bounding box center [463, 212] width 234 height 350
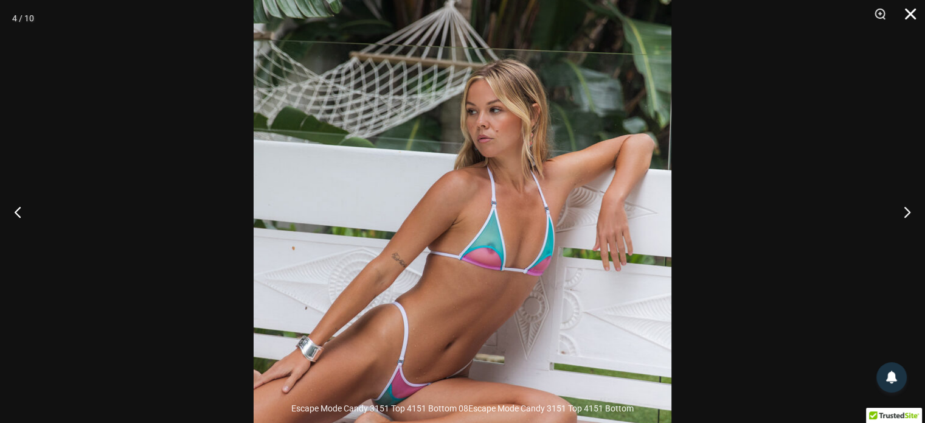
click at [913, 9] on button "Close" at bounding box center [906, 18] width 30 height 37
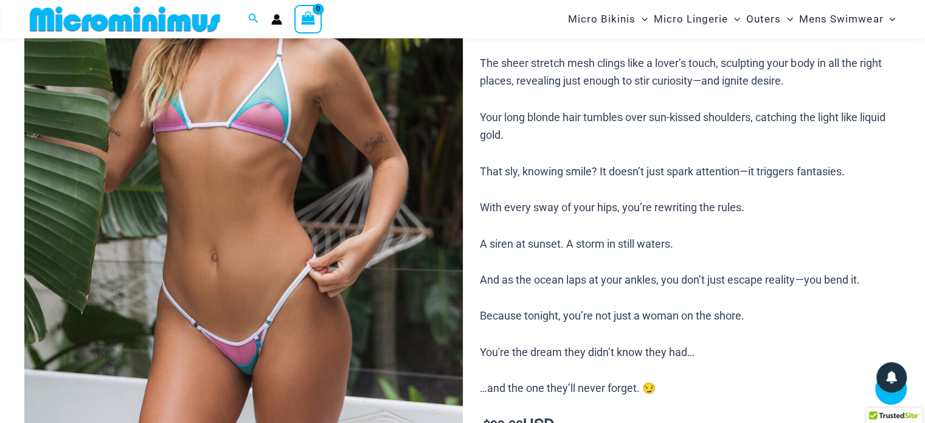
scroll to position [0, 0]
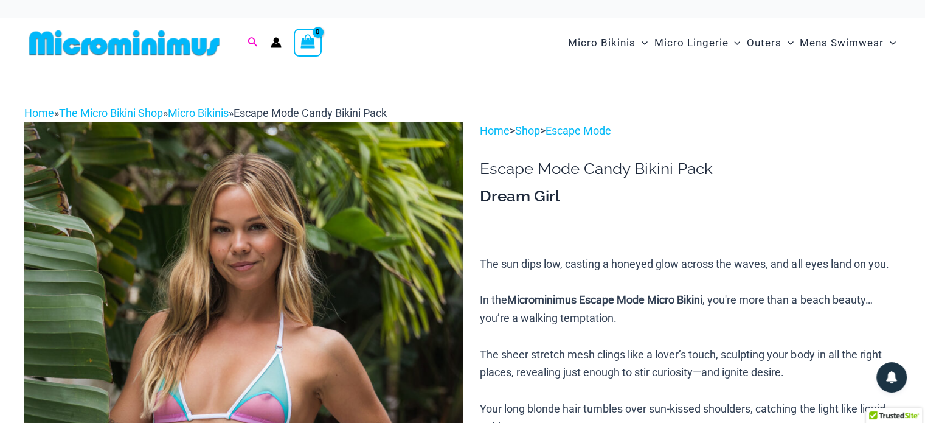
click at [249, 39] on icon "Search icon link" at bounding box center [253, 42] width 10 height 10
type input "**********"
click button "Search" at bounding box center [0, 0] width 0 height 0
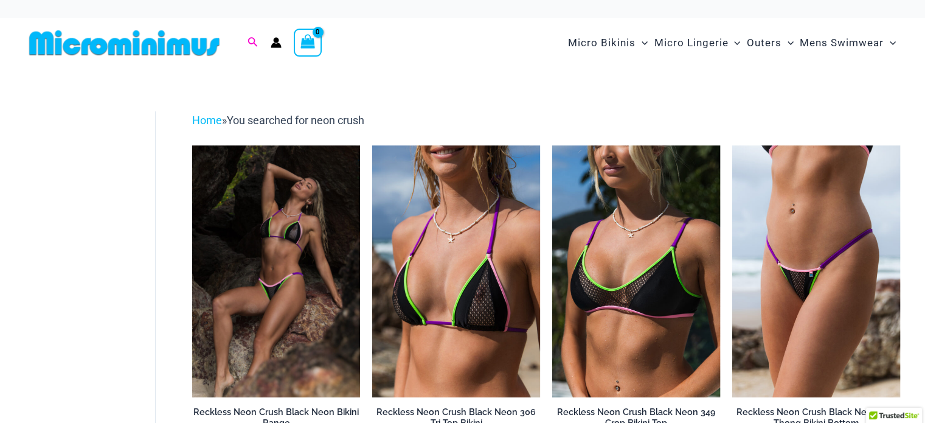
click at [250, 38] on icon "Search icon link" at bounding box center [253, 42] width 10 height 10
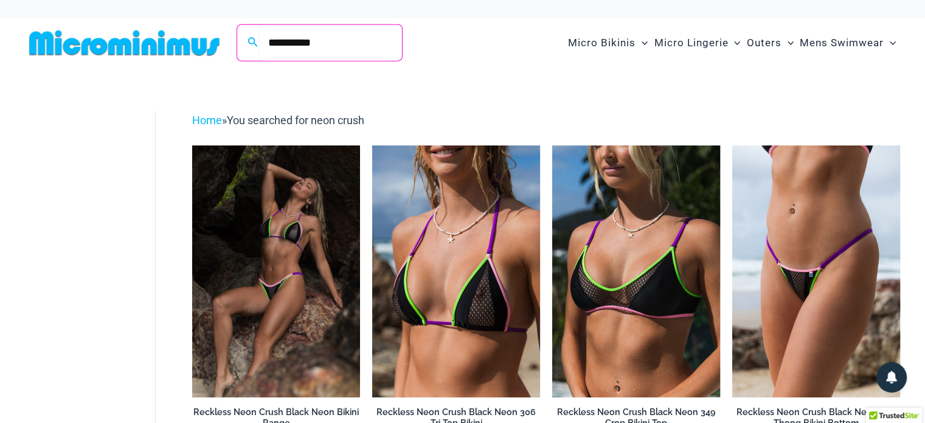
drag, startPoint x: 333, startPoint y: 50, endPoint x: 262, endPoint y: 43, distance: 72.1
click at [262, 43] on input "**********" at bounding box center [330, 43] width 143 height 36
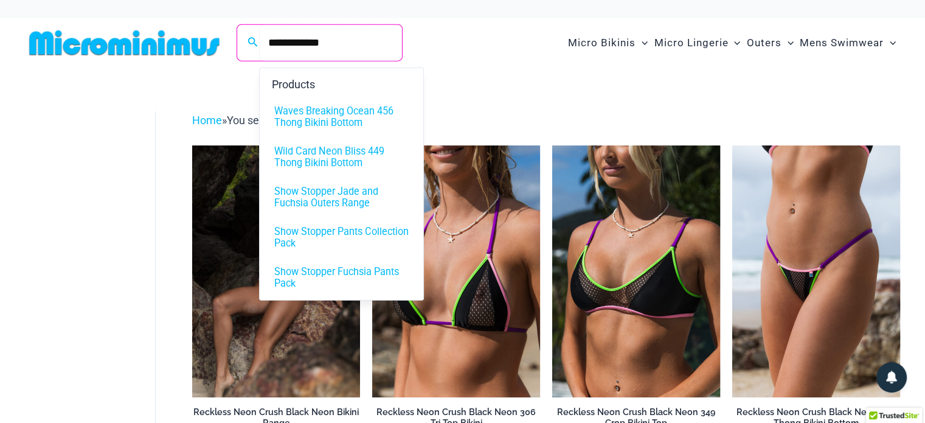
type input "**********"
click button "Search" at bounding box center [0, 0] width 0 height 0
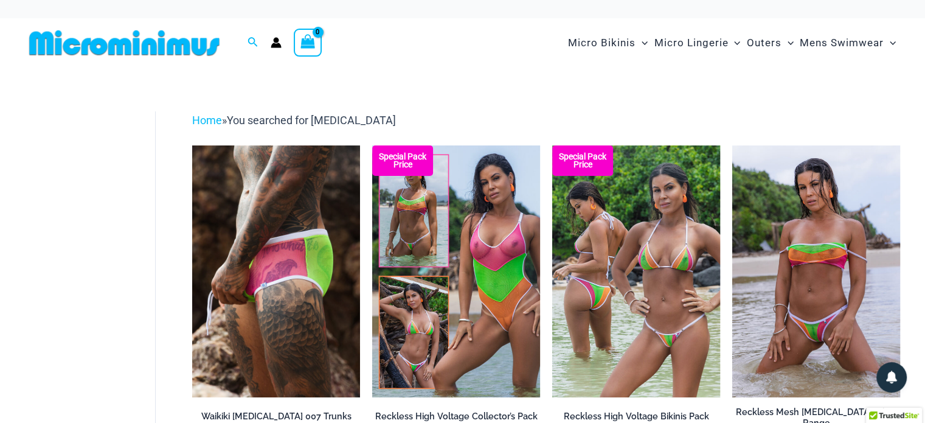
drag, startPoint x: 932, startPoint y: 43, endPoint x: 922, endPoint y: 43, distance: 10.3
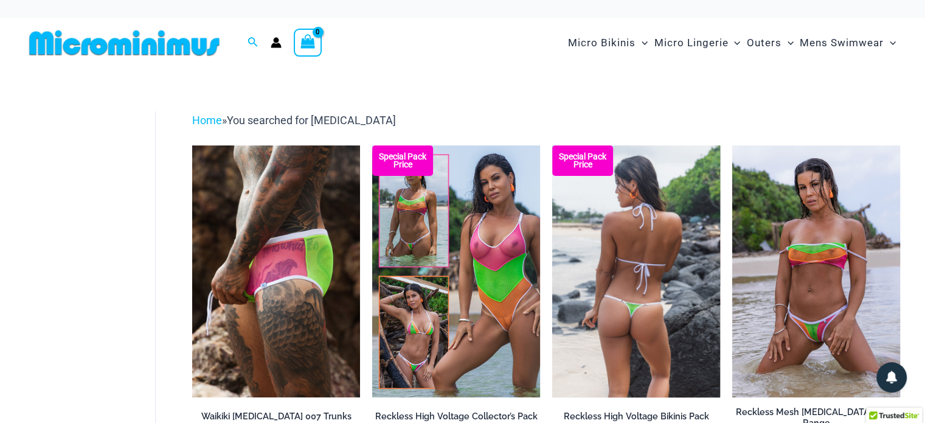
click at [663, 237] on img at bounding box center [636, 271] width 168 height 252
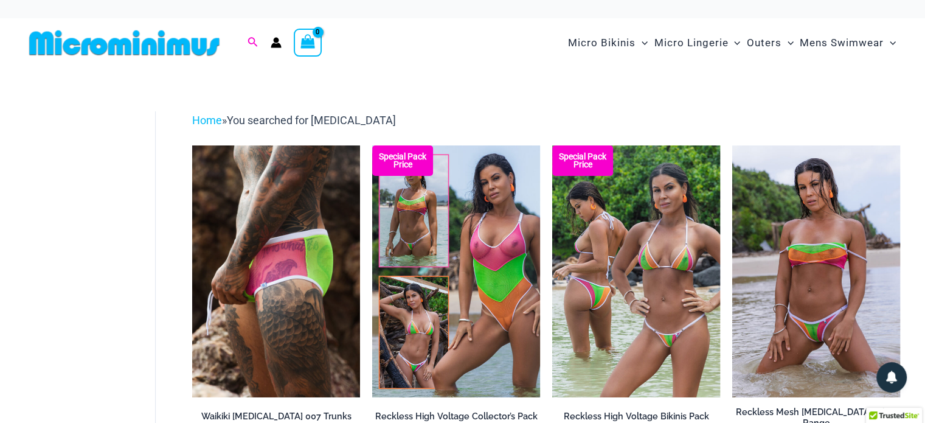
click at [251, 38] on icon "Search icon link" at bounding box center [253, 42] width 10 height 11
drag, startPoint x: 341, startPoint y: 44, endPoint x: 234, endPoint y: 41, distance: 107.1
click at [234, 41] on div "**********" at bounding box center [230, 42] width 413 height 49
click at [251, 38] on icon "Search icon link" at bounding box center [253, 42] width 10 height 11
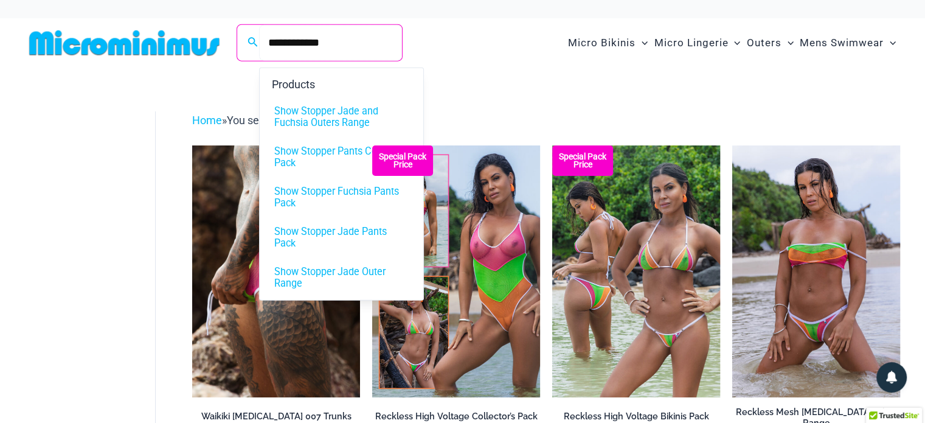
type input "**********"
click button "Search" at bounding box center [0, 0] width 0 height 0
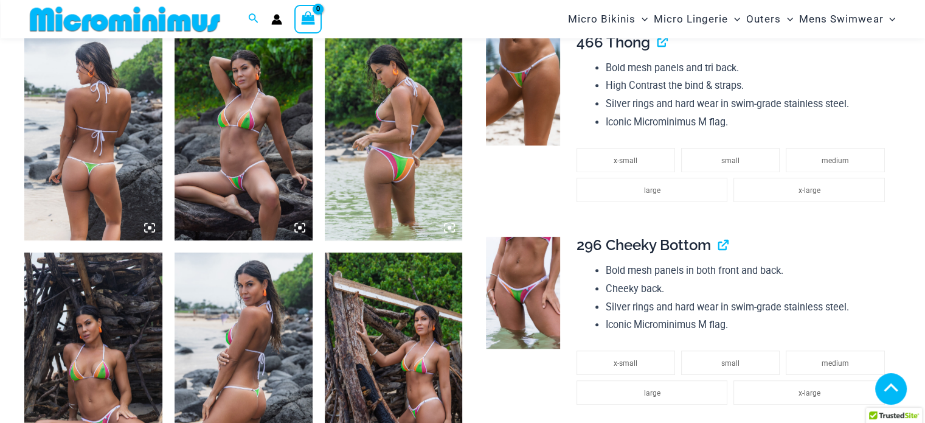
scroll to position [730, 0]
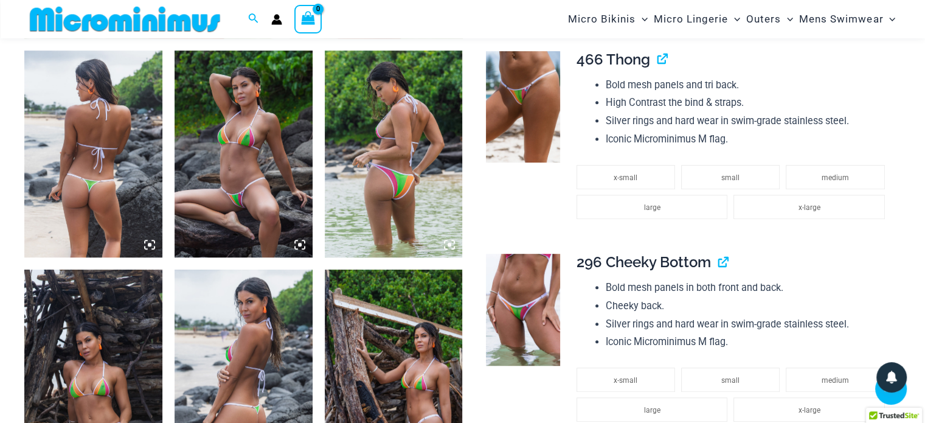
click at [394, 169] on img at bounding box center [394, 154] width 138 height 207
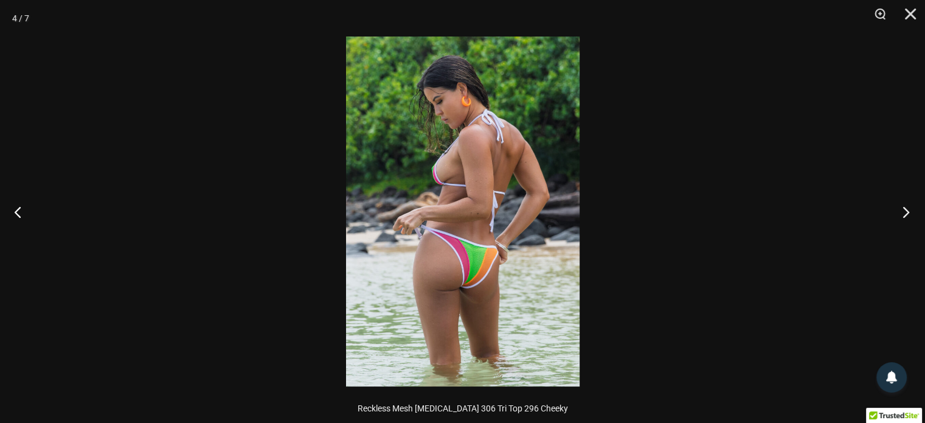
click at [902, 213] on button "Next" at bounding box center [903, 211] width 46 height 61
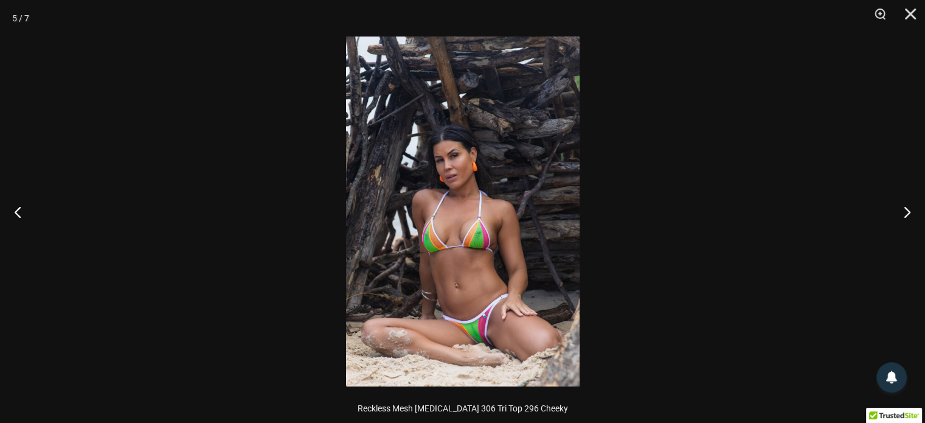
click at [398, 233] on img at bounding box center [463, 212] width 234 height 350
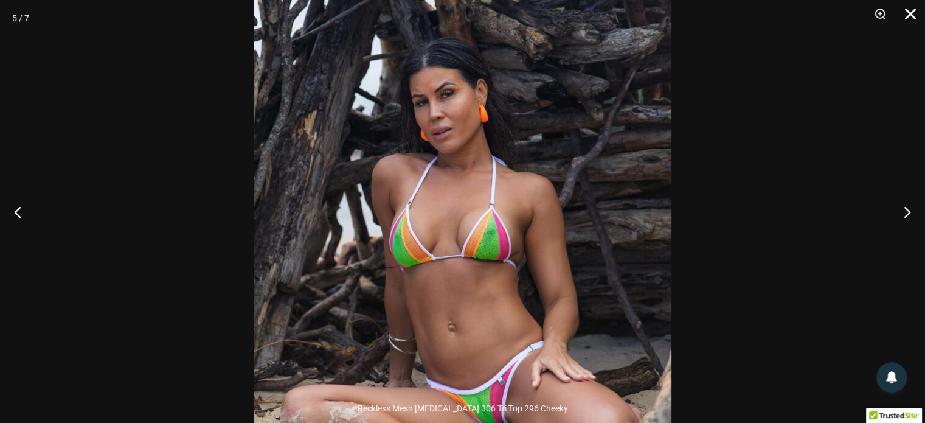
click at [919, 15] on button "Close" at bounding box center [906, 18] width 30 height 37
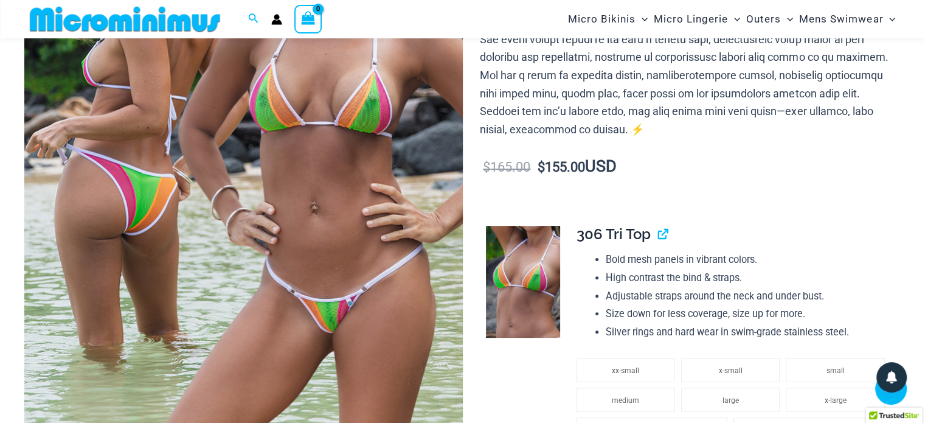
scroll to position [88, 0]
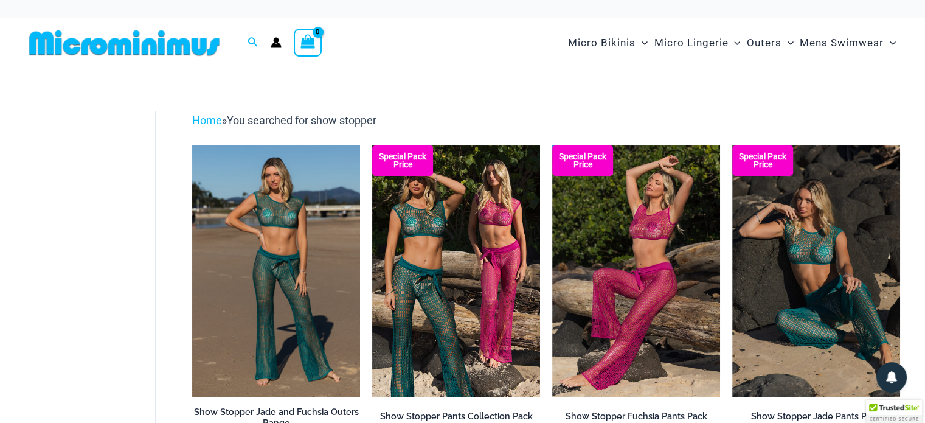
drag, startPoint x: 930, startPoint y: 46, endPoint x: 840, endPoint y: -74, distance: 149.4
